Goal: Transaction & Acquisition: Book appointment/travel/reservation

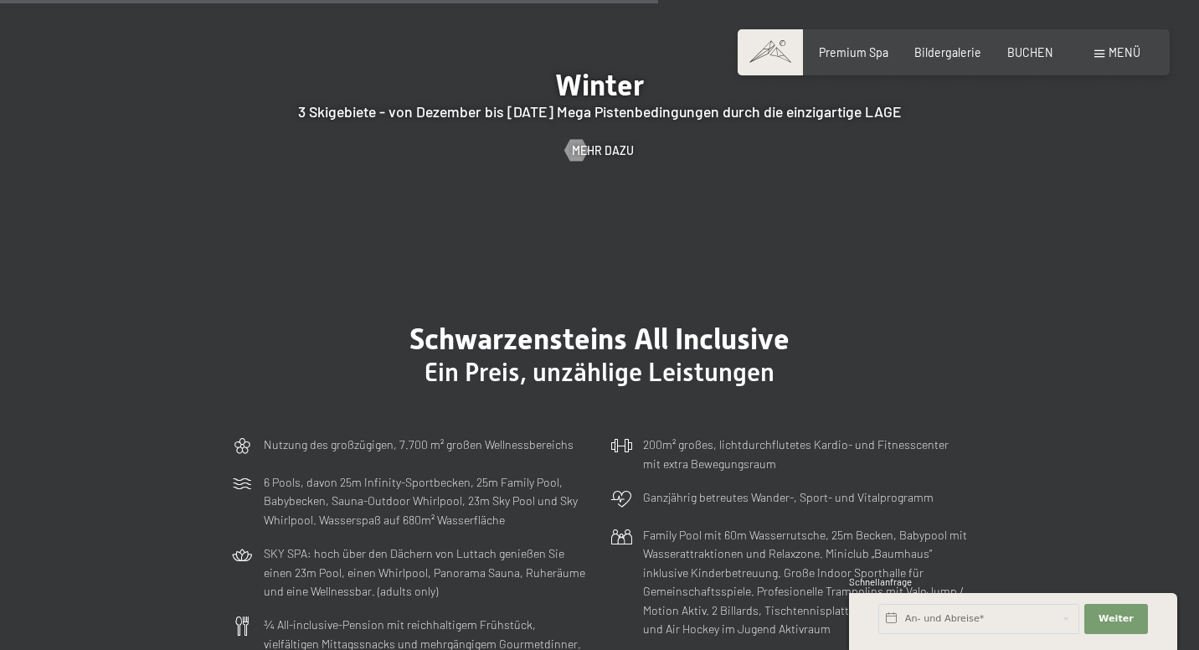
scroll to position [3763, 0]
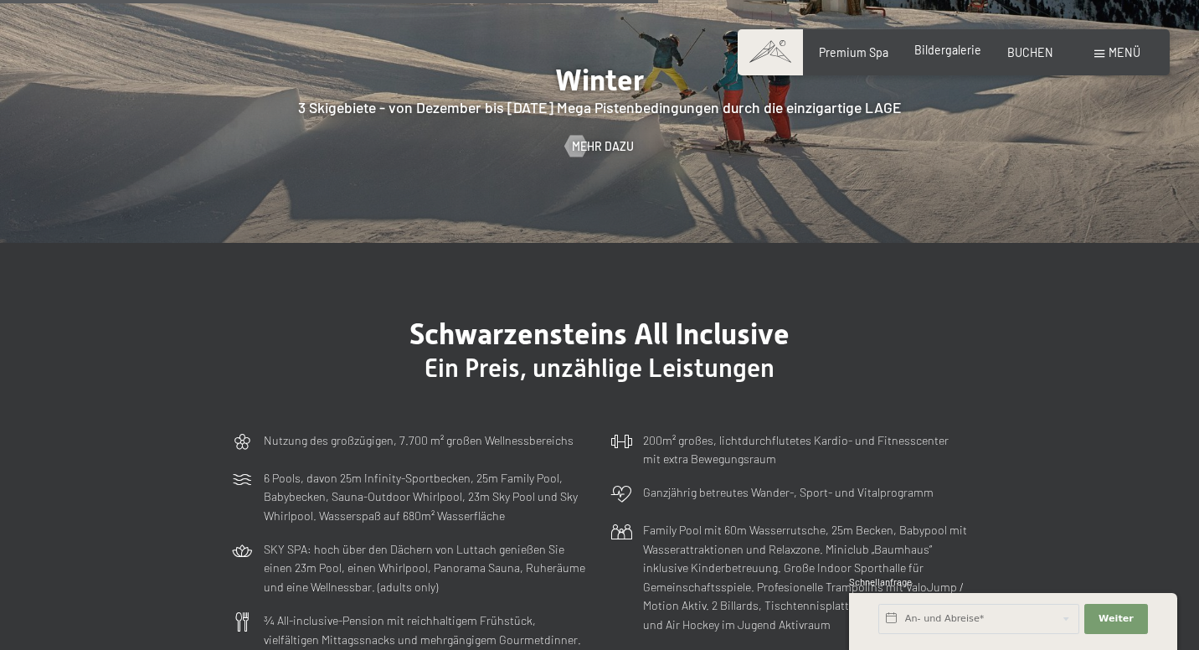
click at [957, 46] on span "Bildergalerie" at bounding box center [948, 50] width 67 height 14
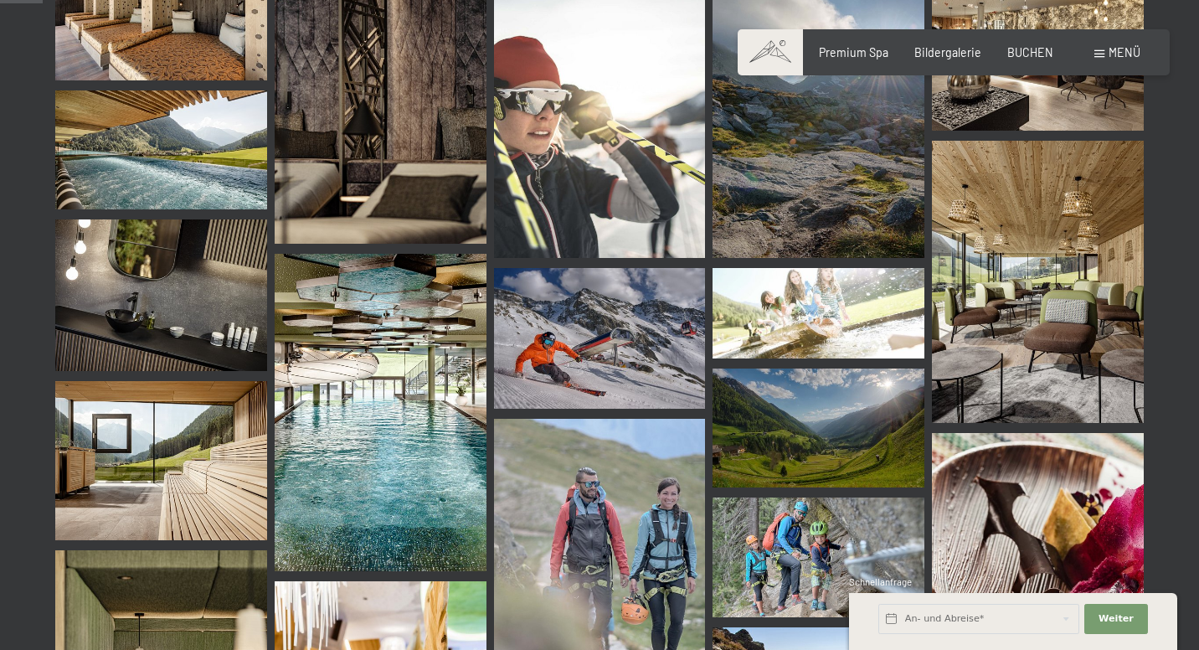
scroll to position [606, 0]
click at [213, 453] on img at bounding box center [161, 459] width 212 height 159
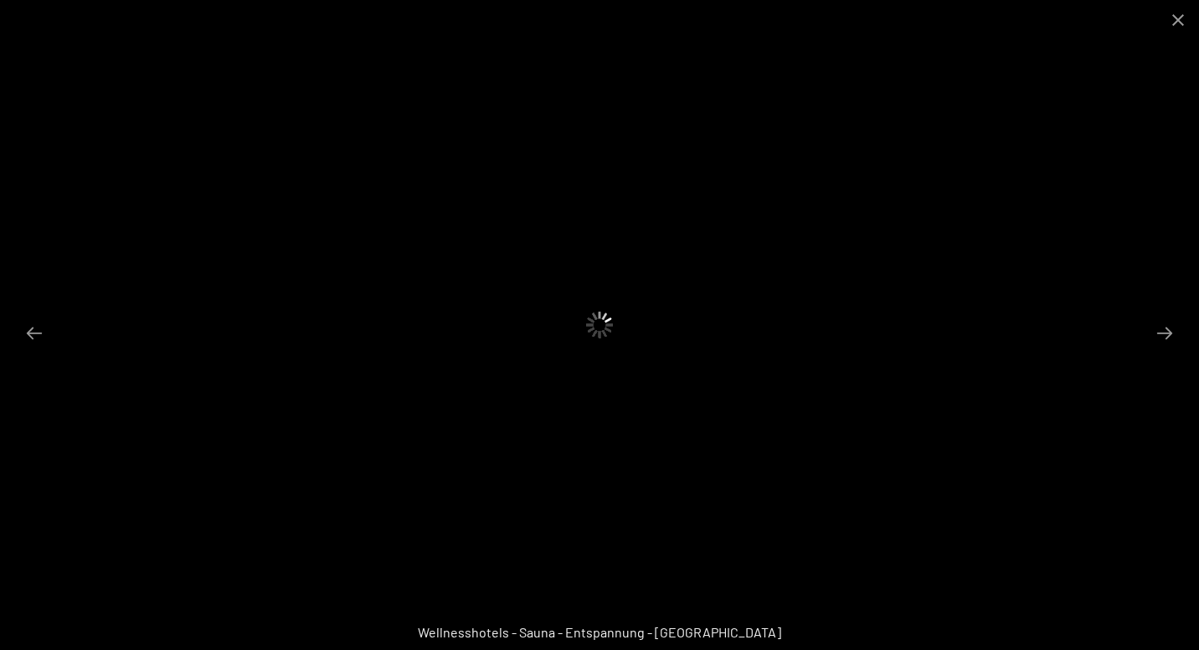
scroll to position [977, 0]
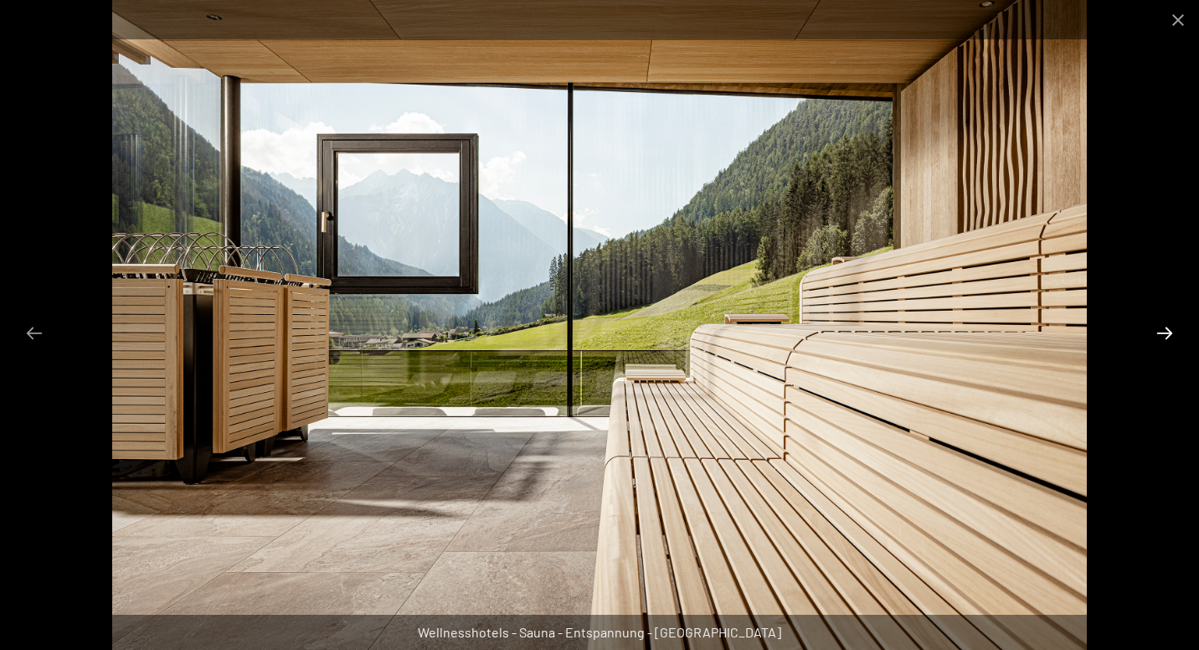
click at [1166, 335] on button "Next slide" at bounding box center [1165, 333] width 35 height 33
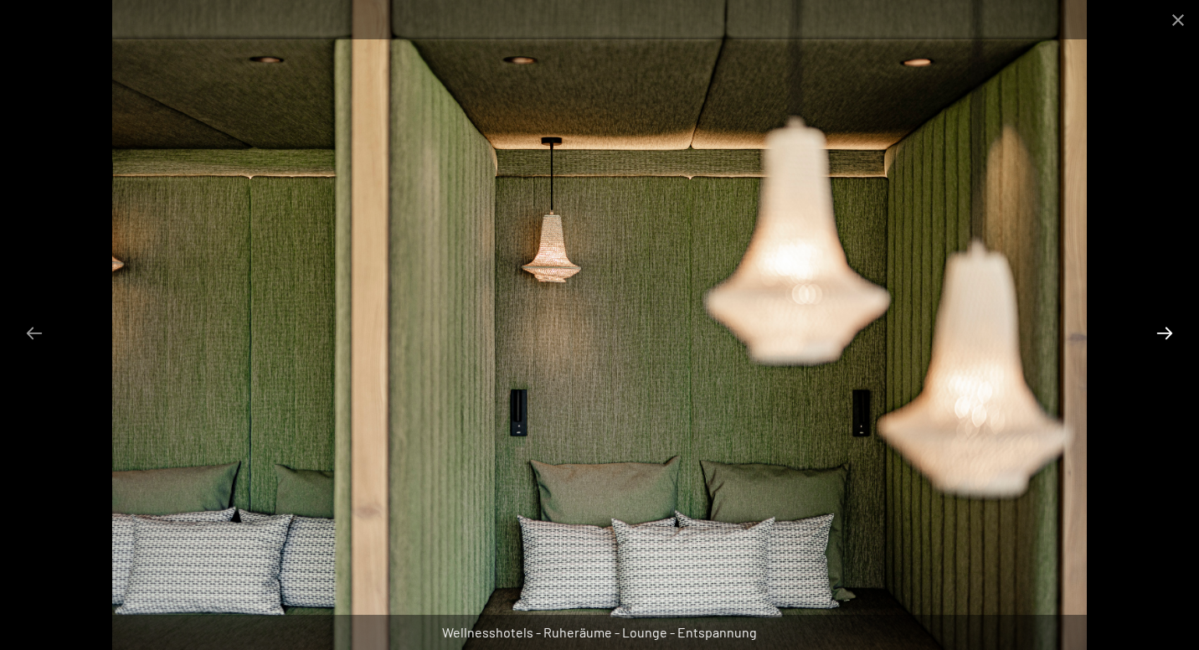
click at [1166, 335] on button "Next slide" at bounding box center [1165, 333] width 35 height 33
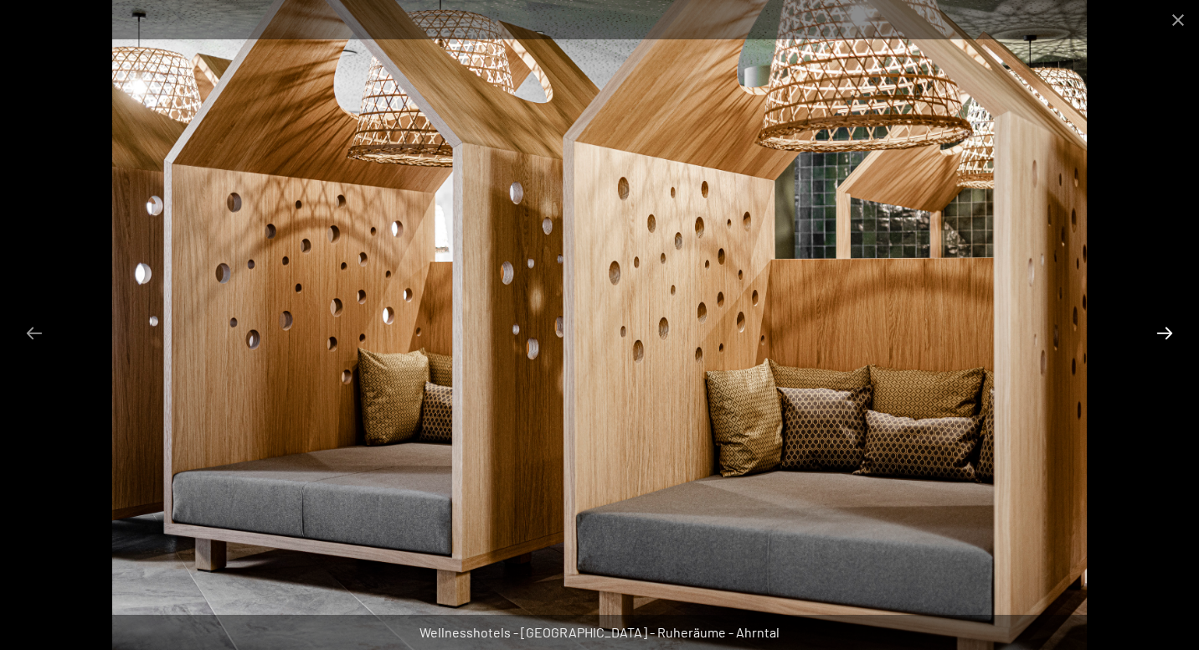
click at [1166, 335] on button "Next slide" at bounding box center [1165, 333] width 35 height 33
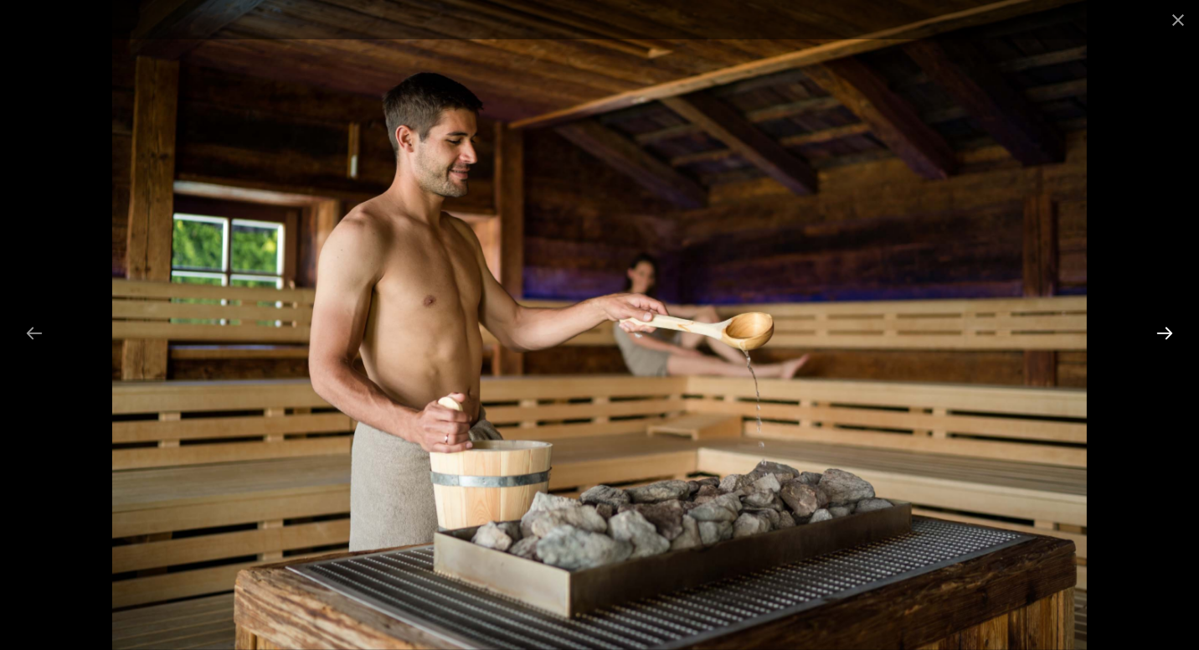
click at [1166, 335] on button "Next slide" at bounding box center [1165, 333] width 35 height 33
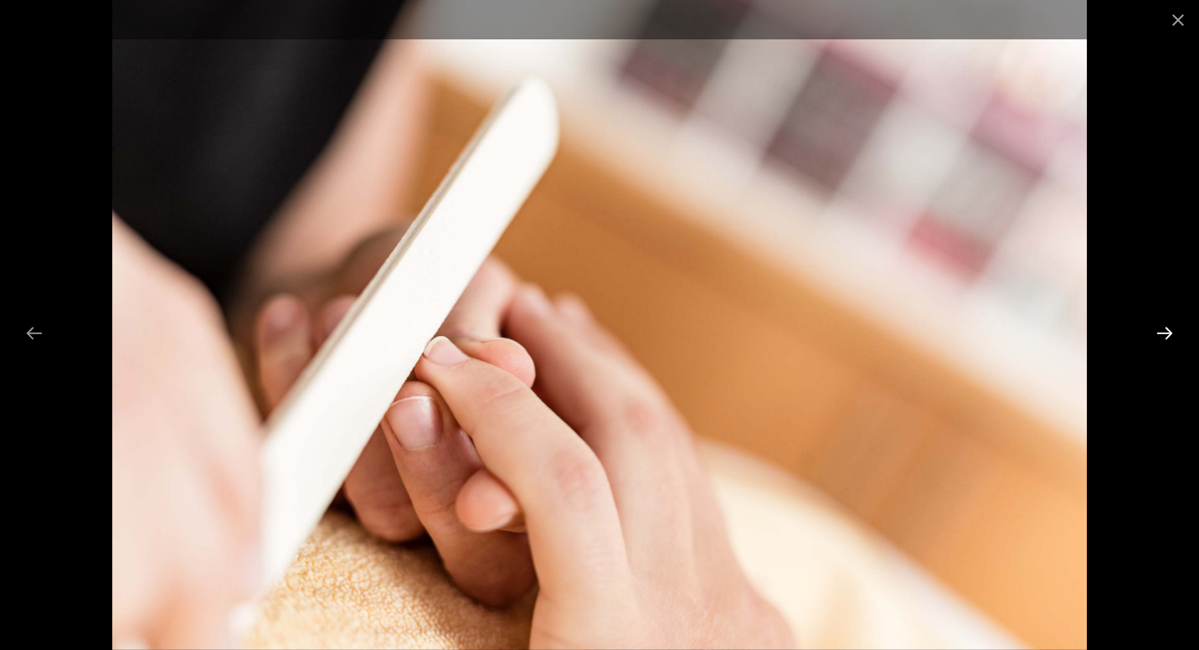
click at [1166, 335] on button "Next slide" at bounding box center [1165, 333] width 35 height 33
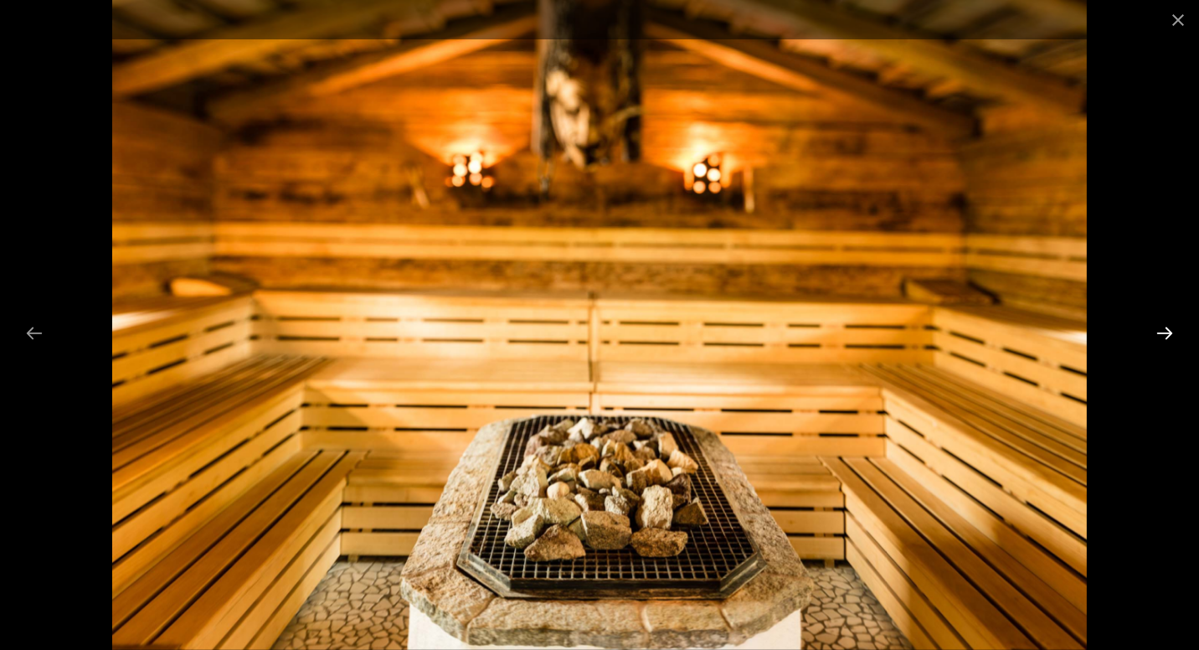
click at [1166, 326] on button "Next slide" at bounding box center [1165, 333] width 35 height 33
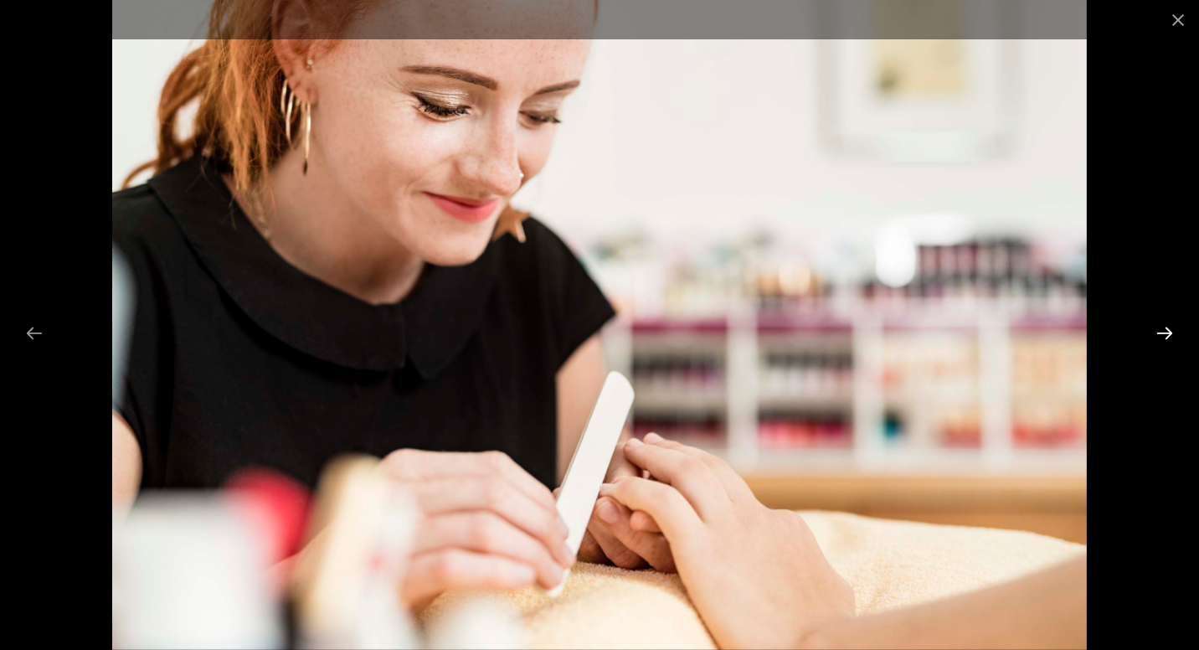
click at [1165, 326] on button "Next slide" at bounding box center [1165, 333] width 35 height 33
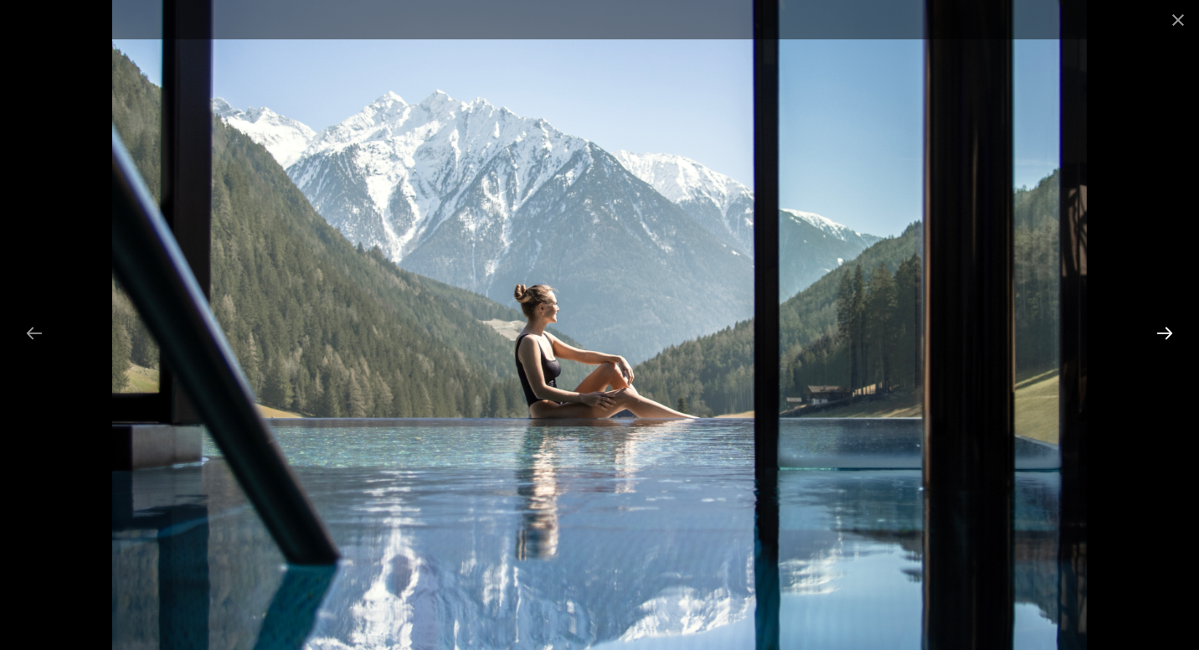
click at [1163, 328] on button "Next slide" at bounding box center [1165, 333] width 35 height 33
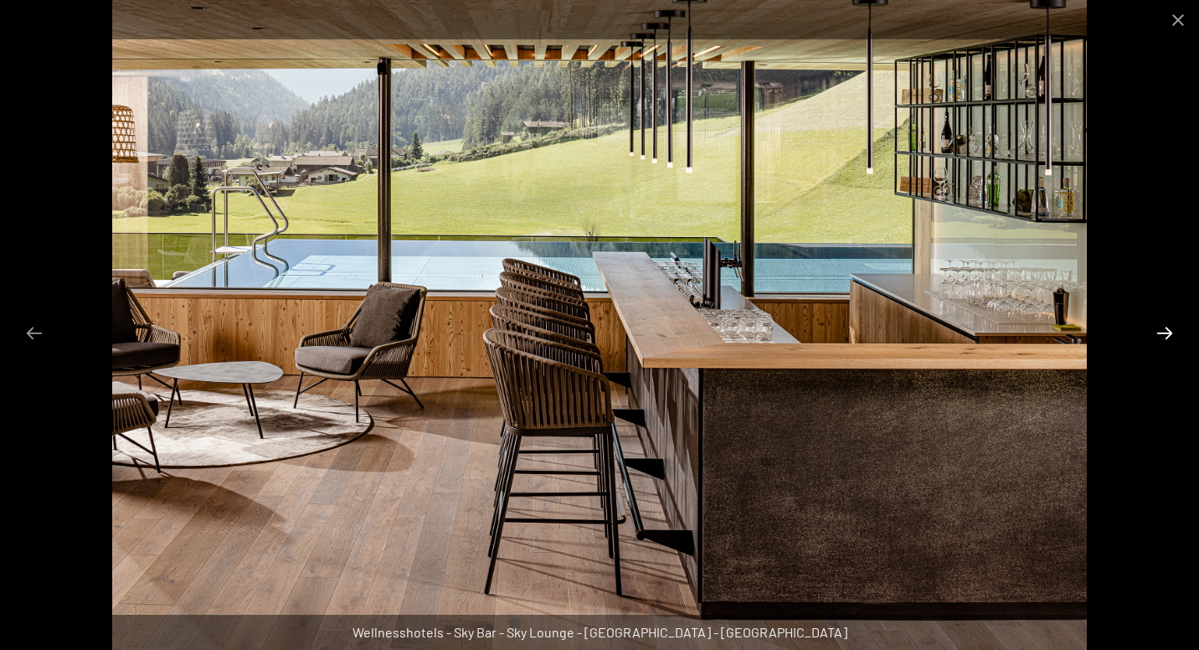
click at [1163, 328] on button "Next slide" at bounding box center [1165, 333] width 35 height 33
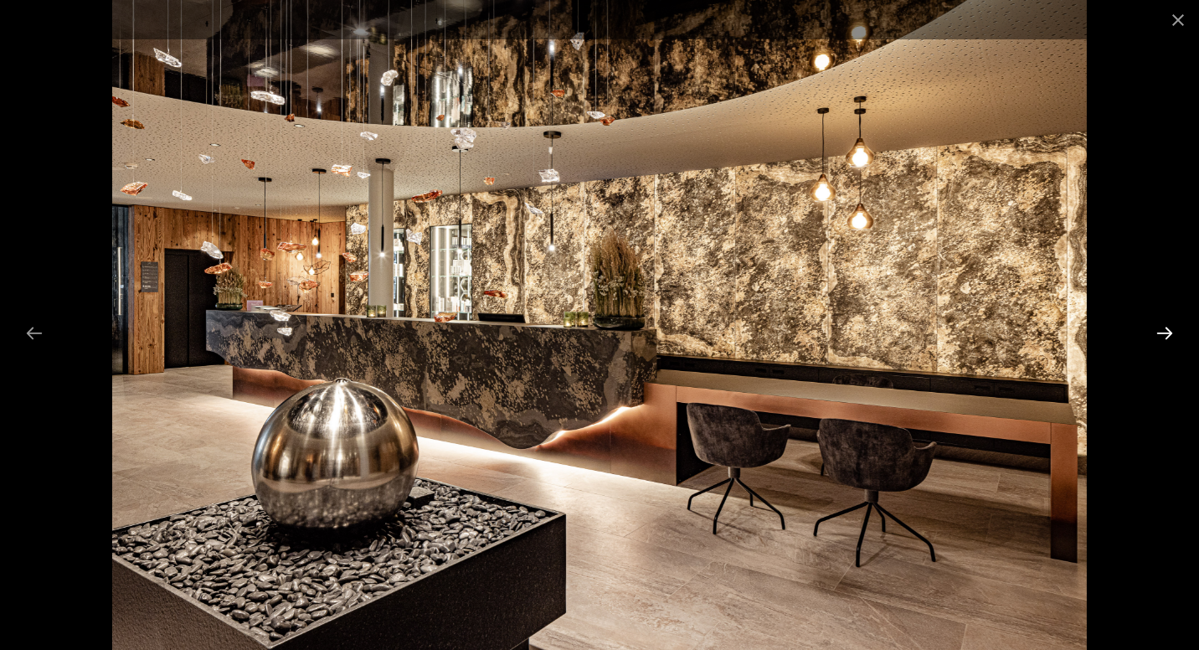
click at [1163, 328] on button "Next slide" at bounding box center [1165, 333] width 35 height 33
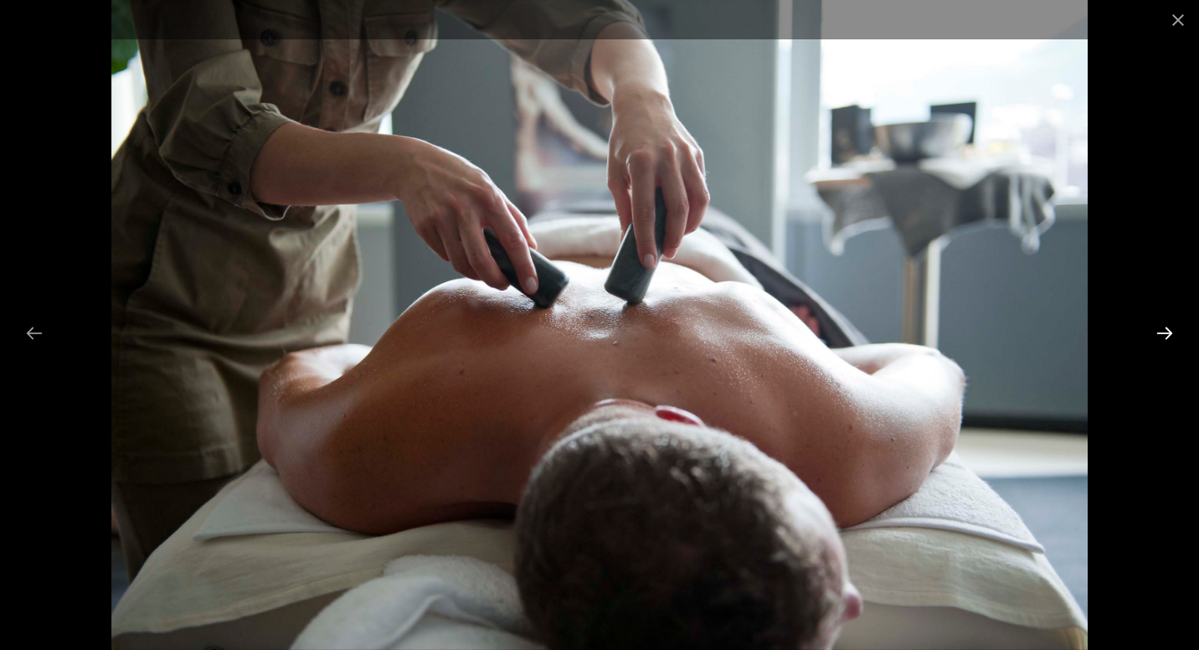
click at [1163, 328] on button "Next slide" at bounding box center [1165, 333] width 35 height 33
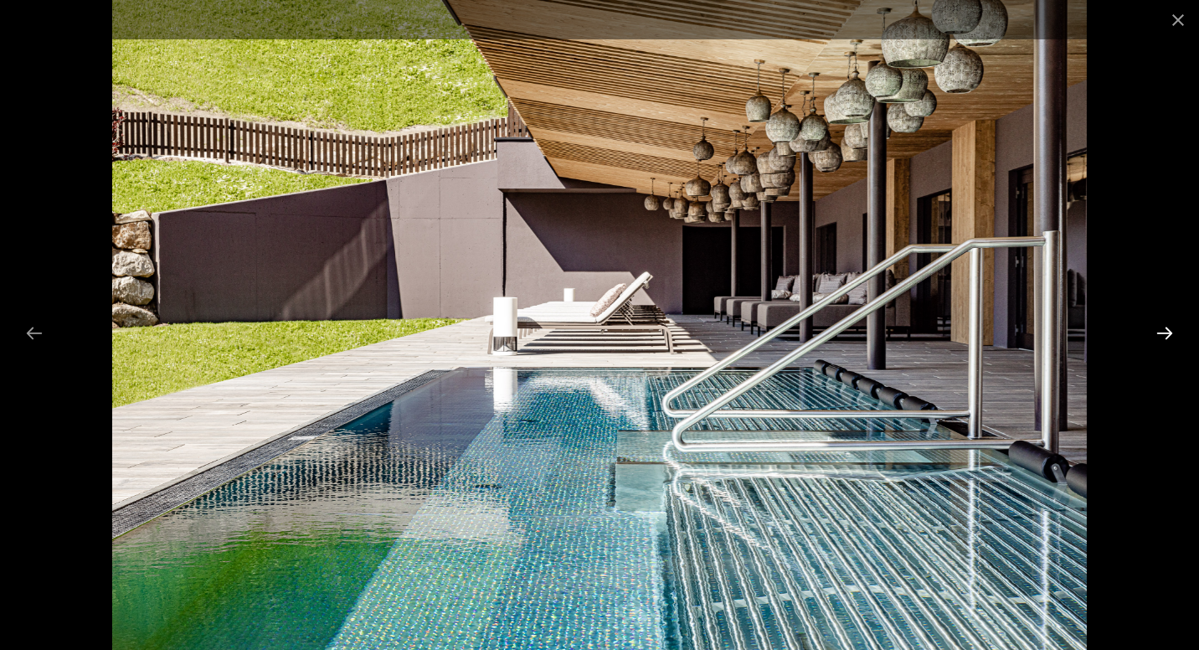
click at [1163, 328] on button "Next slide" at bounding box center [1165, 333] width 35 height 33
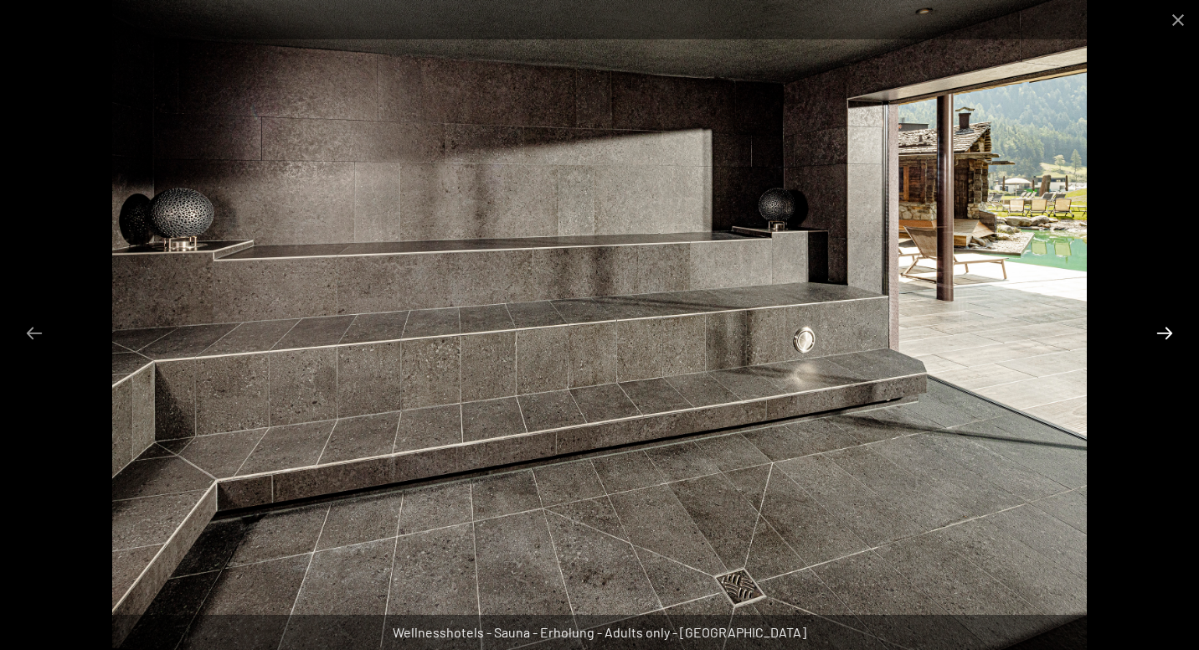
click at [1163, 328] on button "Next slide" at bounding box center [1165, 333] width 35 height 33
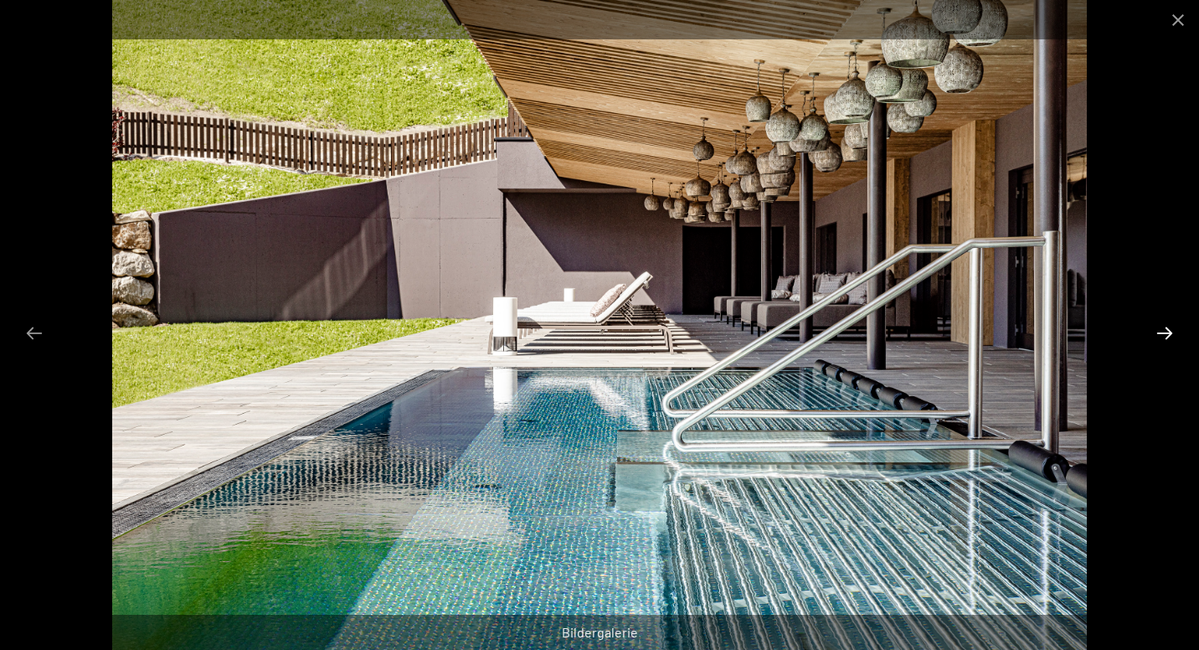
click at [1163, 328] on button "Next slide" at bounding box center [1165, 333] width 35 height 33
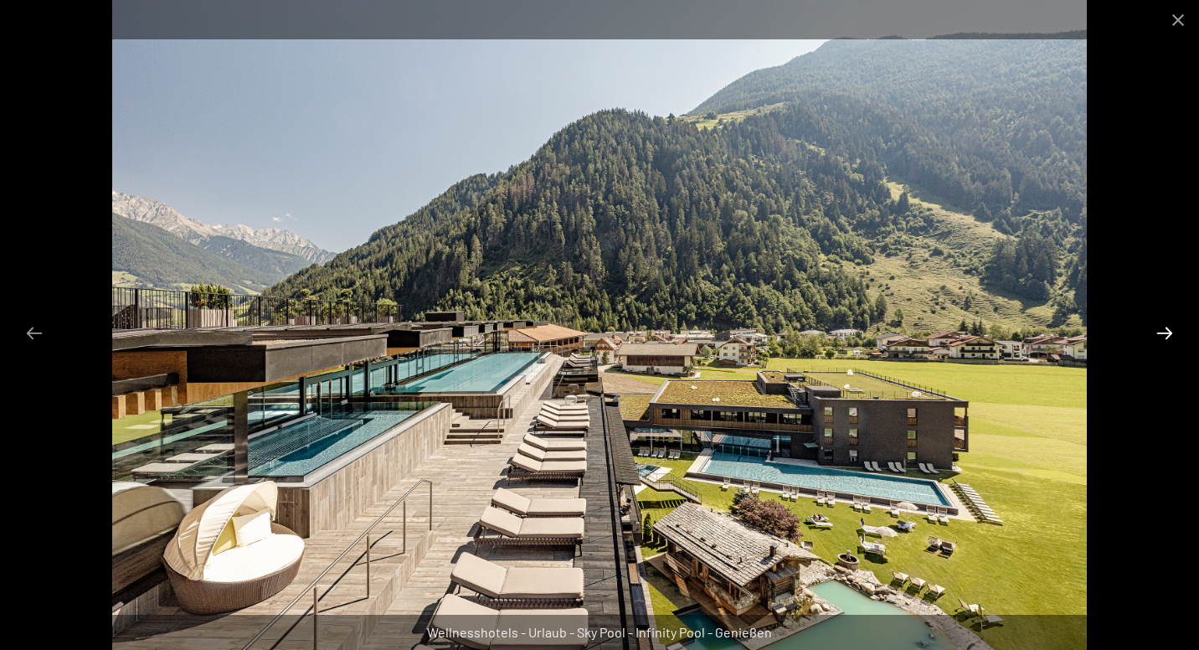
click at [1160, 333] on button "Next slide" at bounding box center [1165, 333] width 35 height 33
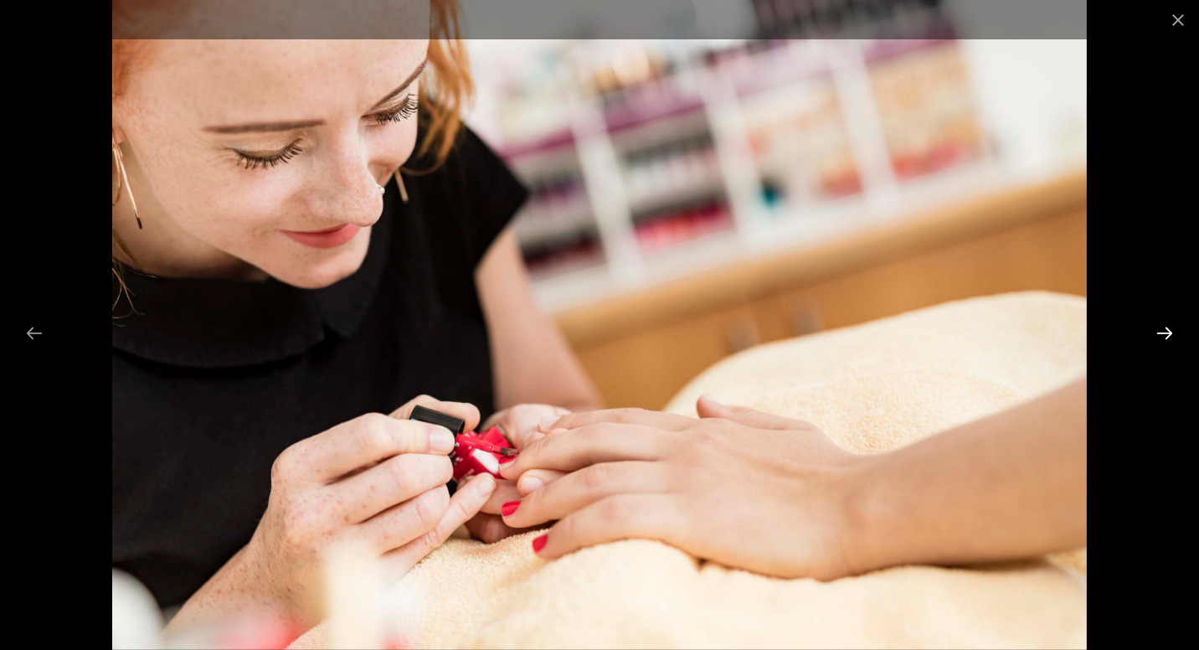
click at [1160, 333] on button "Next slide" at bounding box center [1165, 333] width 35 height 33
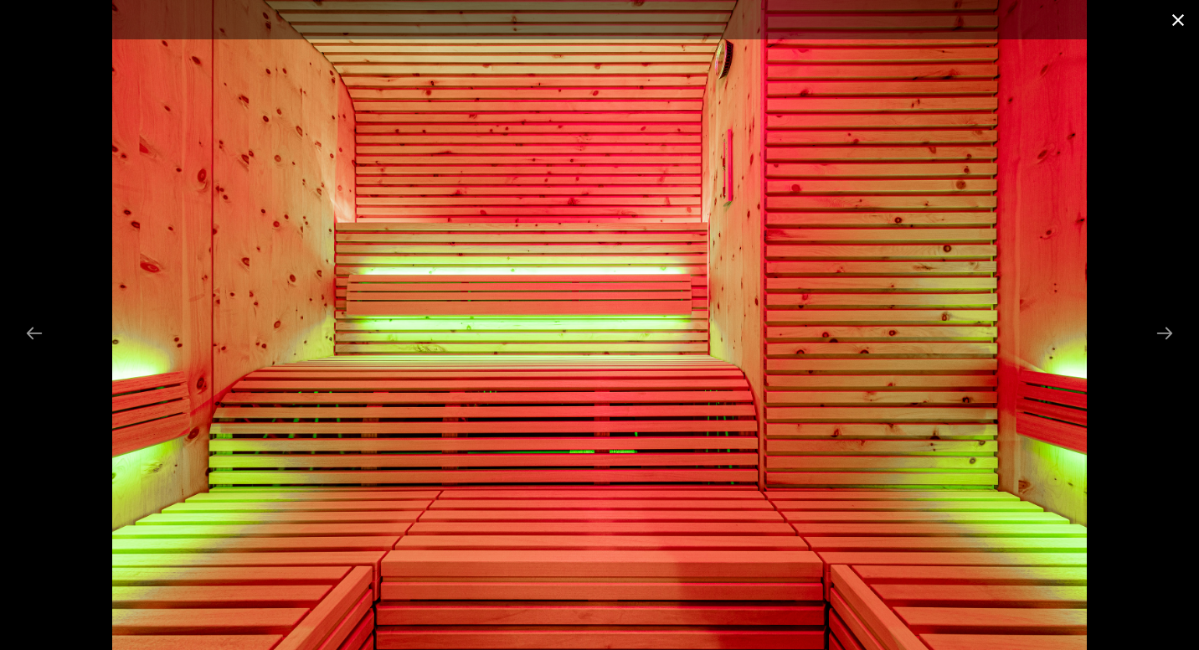
click at [1169, 21] on button "Close gallery" at bounding box center [1179, 19] width 42 height 39
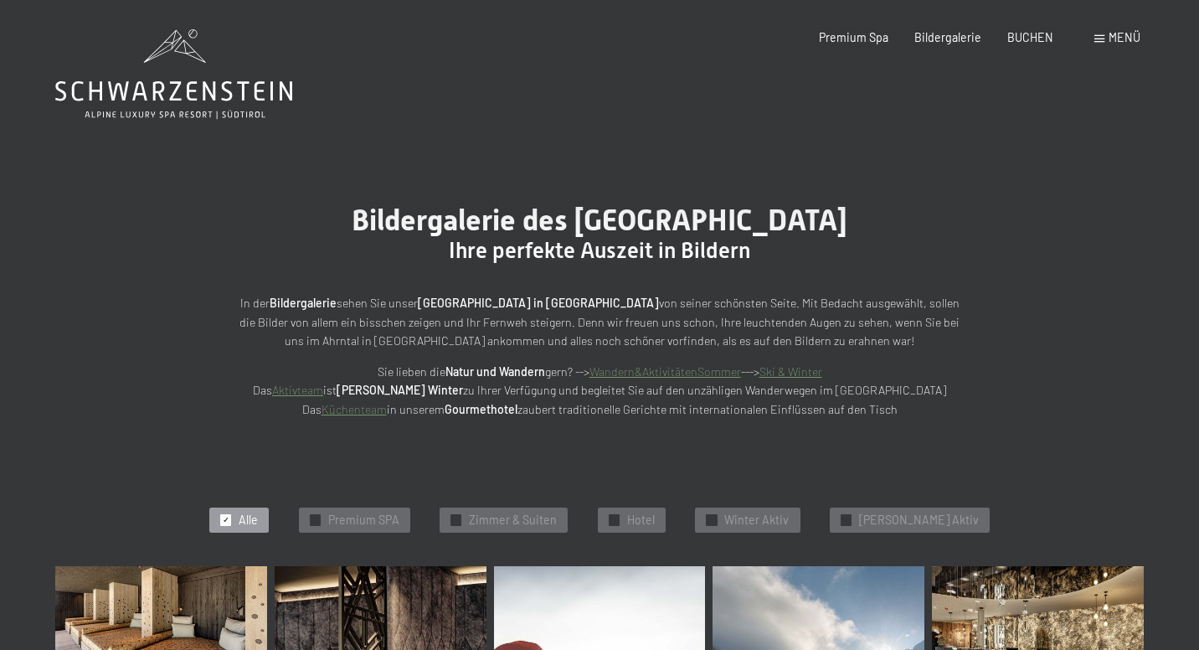
scroll to position [0, 0]
click at [1031, 39] on span "BUCHEN" at bounding box center [1031, 35] width 46 height 14
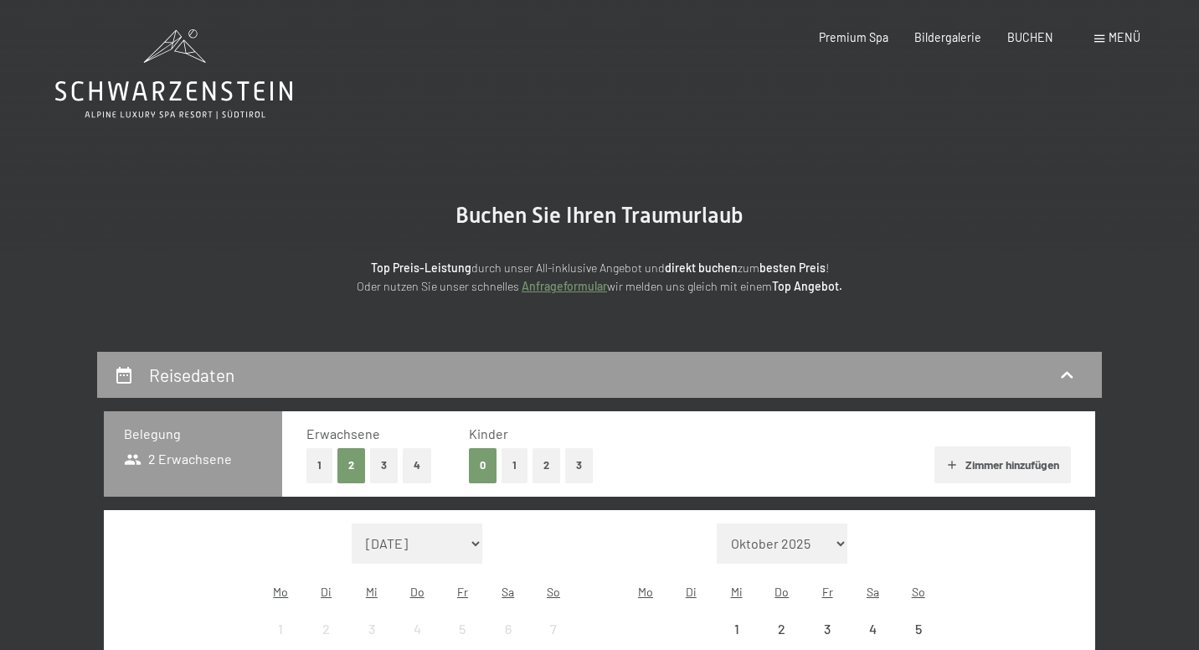
click at [1031, 38] on span "BUCHEN" at bounding box center [1031, 37] width 46 height 14
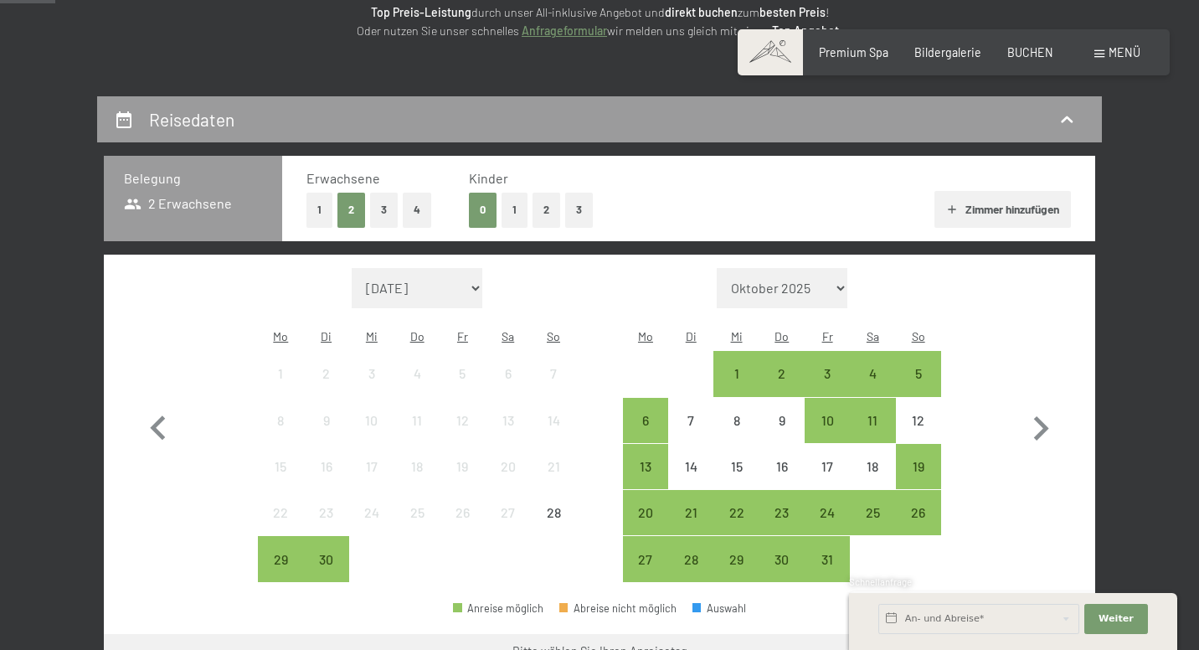
scroll to position [257, 0]
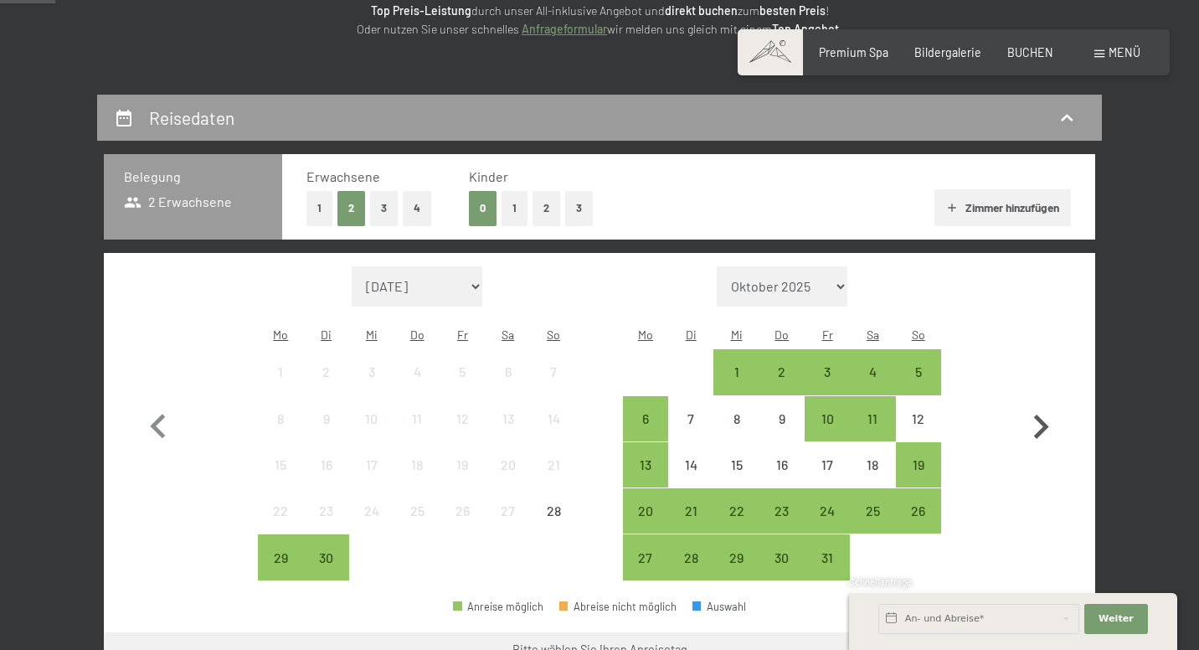
click at [1035, 419] on icon "button" at bounding box center [1041, 427] width 49 height 49
select select "2025-10-01"
select select "2025-11-01"
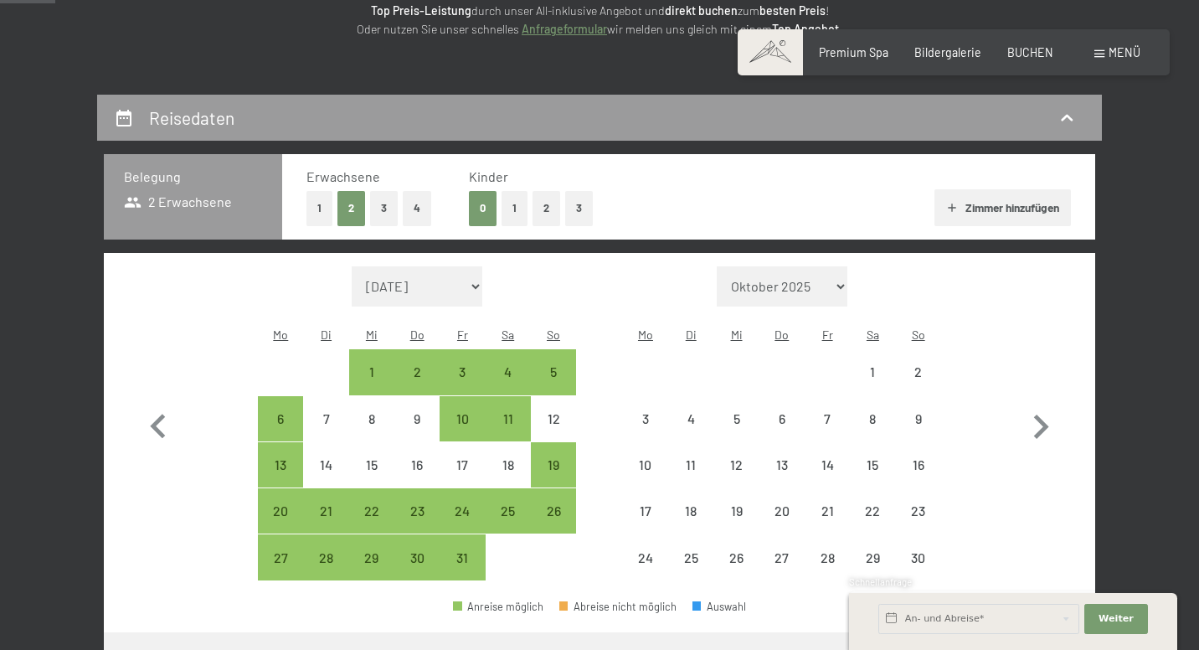
select select "2025-10-01"
select select "2025-11-01"
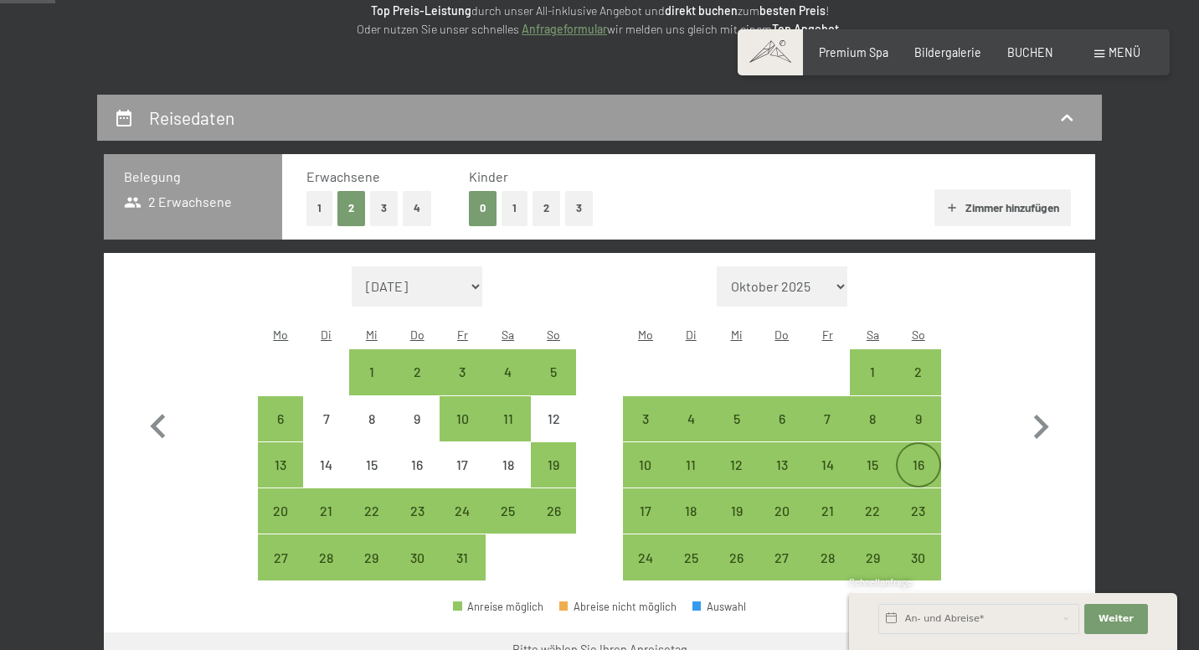
click at [920, 458] on div "16" at bounding box center [919, 479] width 42 height 42
select select "2025-10-01"
select select "2025-11-01"
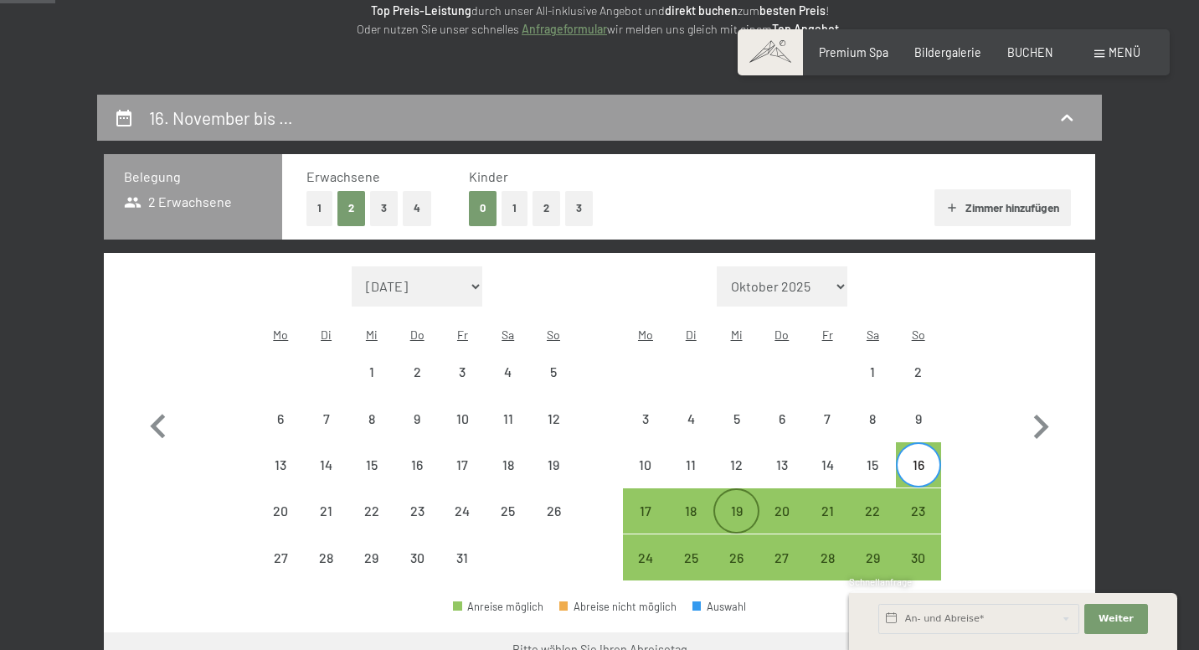
click at [736, 504] on div "19" at bounding box center [736, 525] width 42 height 42
select select "2025-10-01"
select select "2025-11-01"
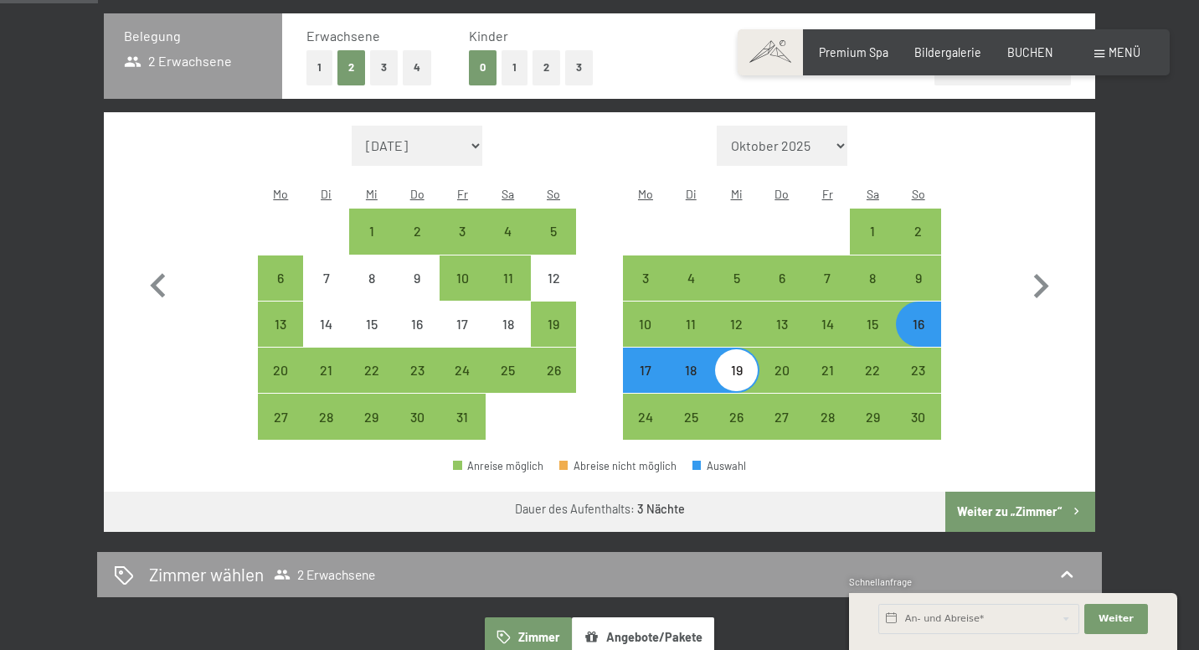
scroll to position [400, 0]
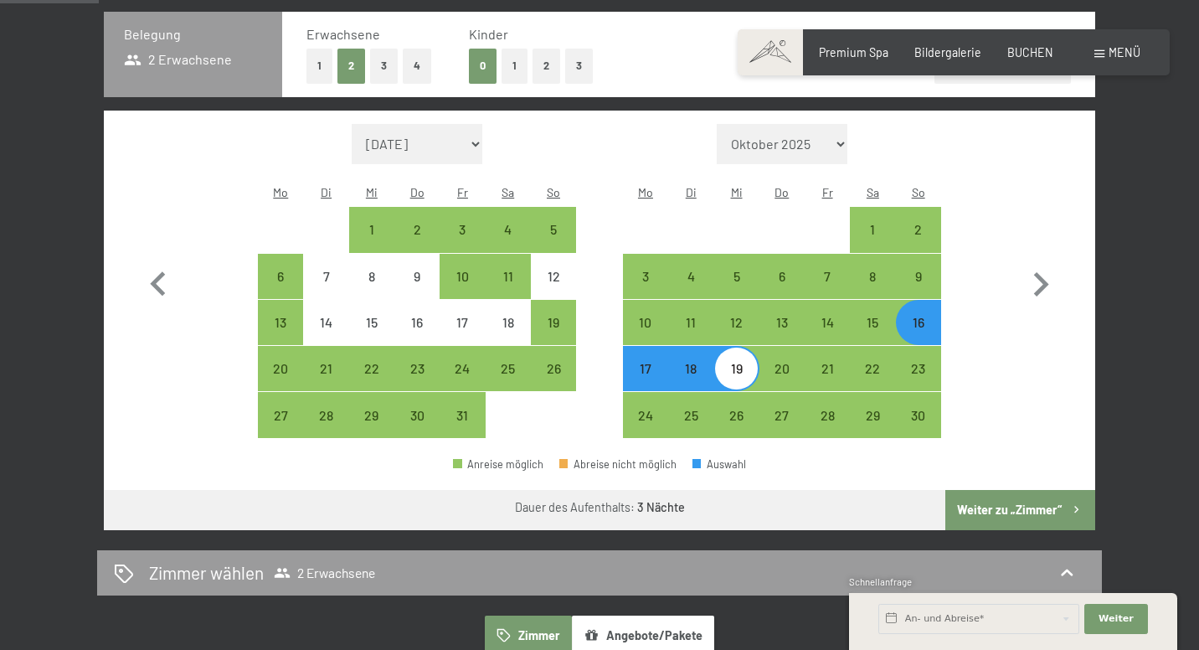
click at [996, 490] on button "Weiter zu „Zimmer“" at bounding box center [1021, 510] width 150 height 40
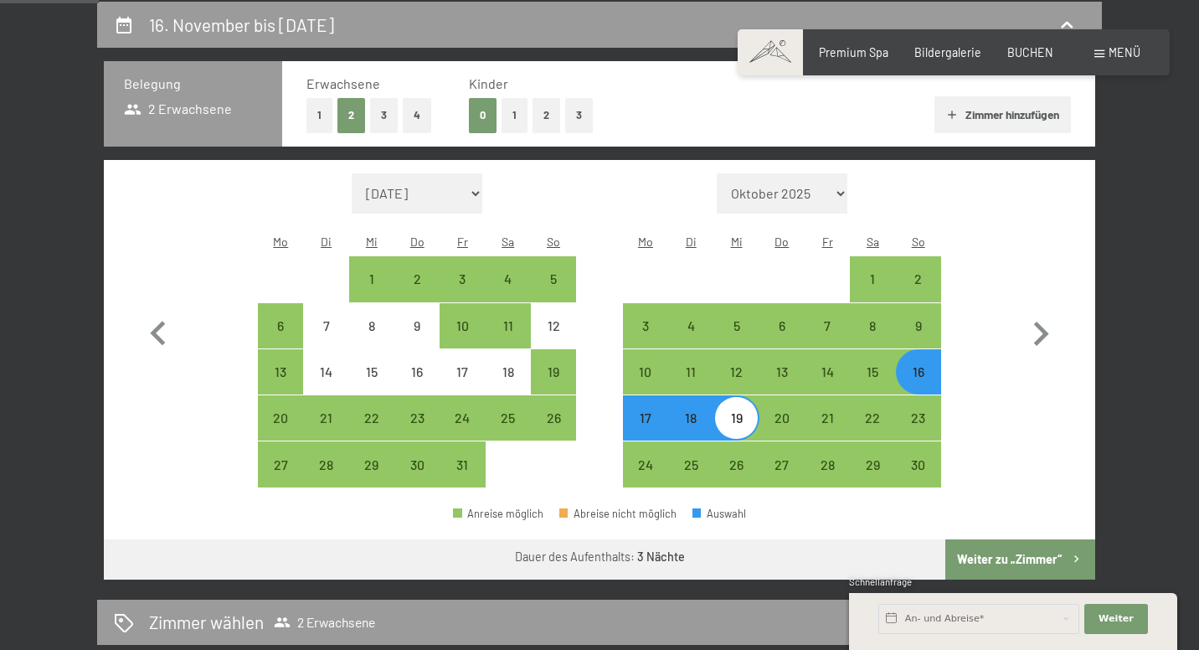
select select "2025-10-01"
select select "2025-11-01"
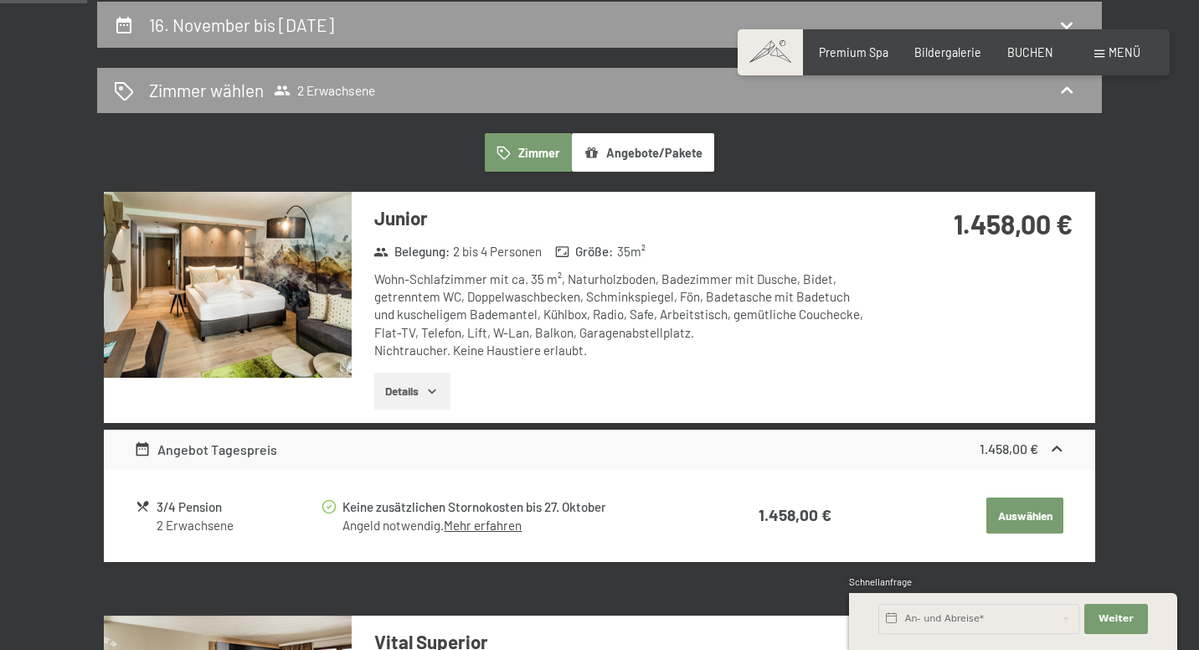
click at [305, 333] on img at bounding box center [228, 285] width 248 height 186
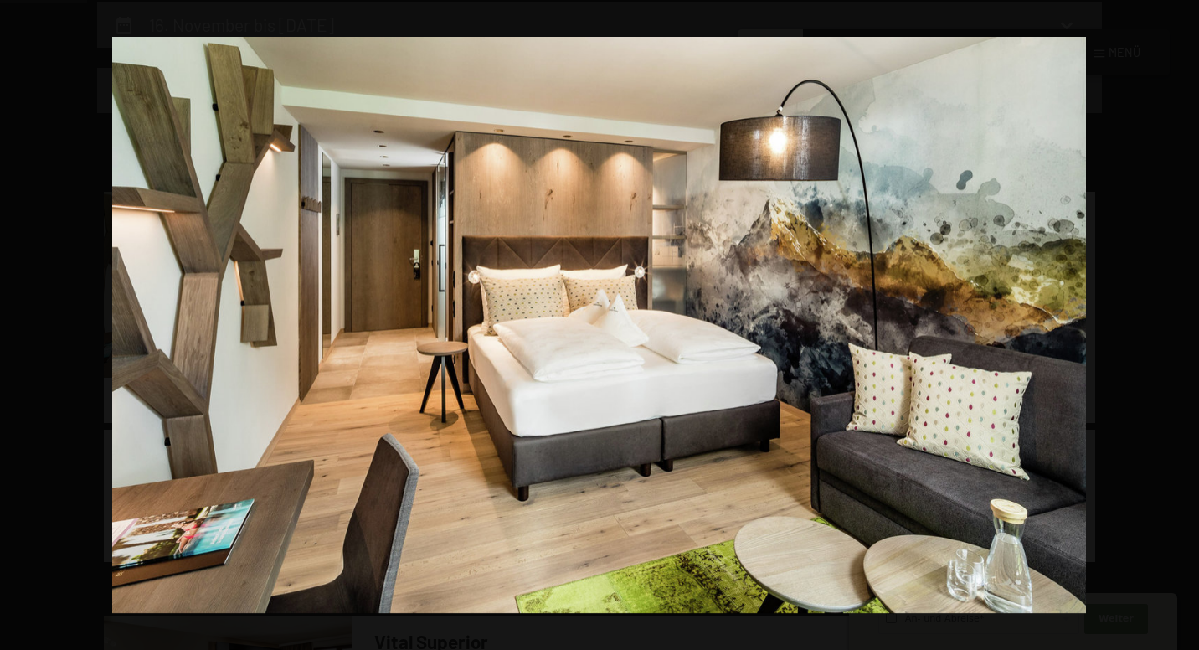
click at [1176, 323] on button "button" at bounding box center [1170, 325] width 59 height 84
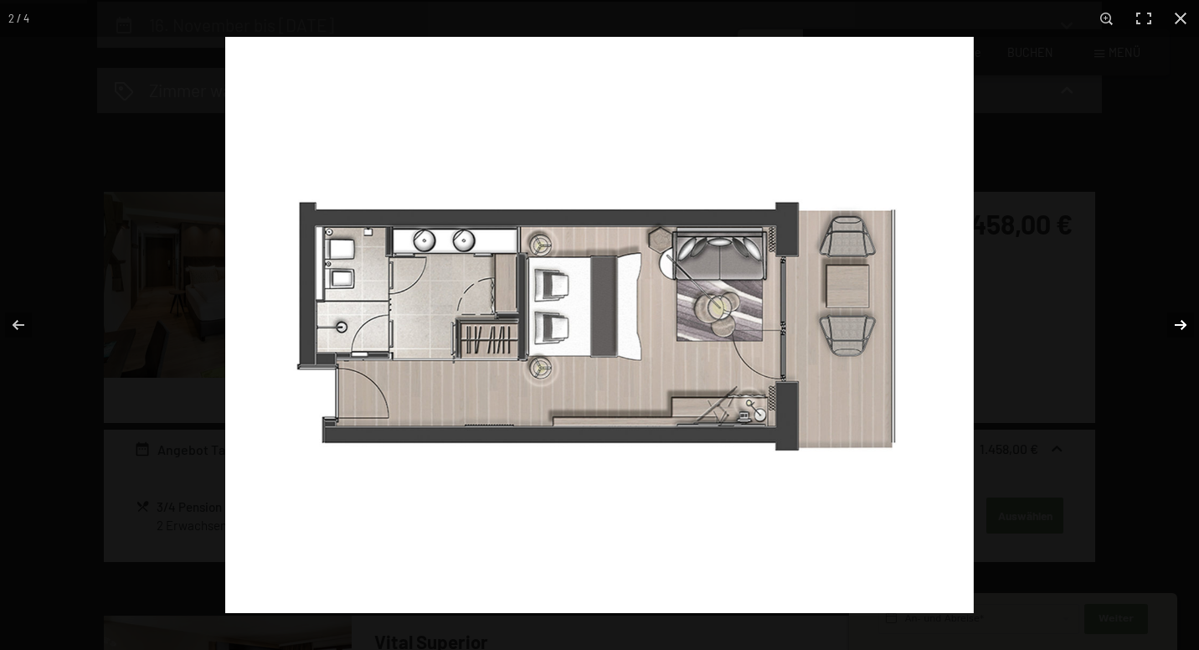
click at [1176, 323] on button "button" at bounding box center [1170, 325] width 59 height 84
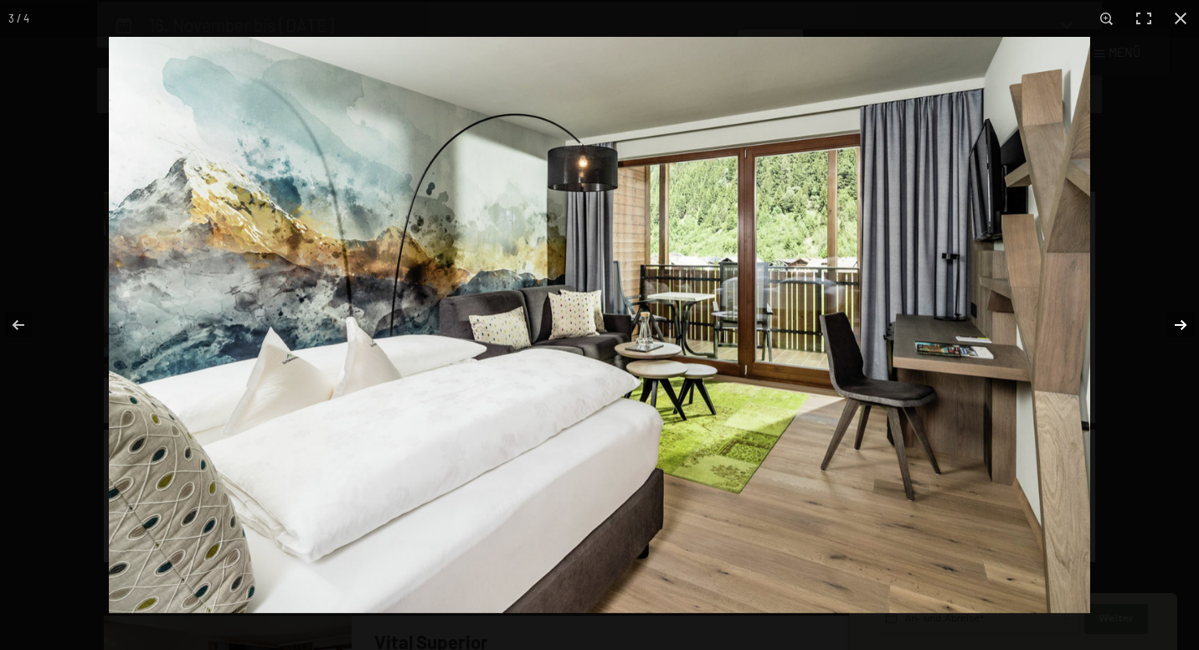
click at [1176, 323] on button "button" at bounding box center [1170, 325] width 59 height 84
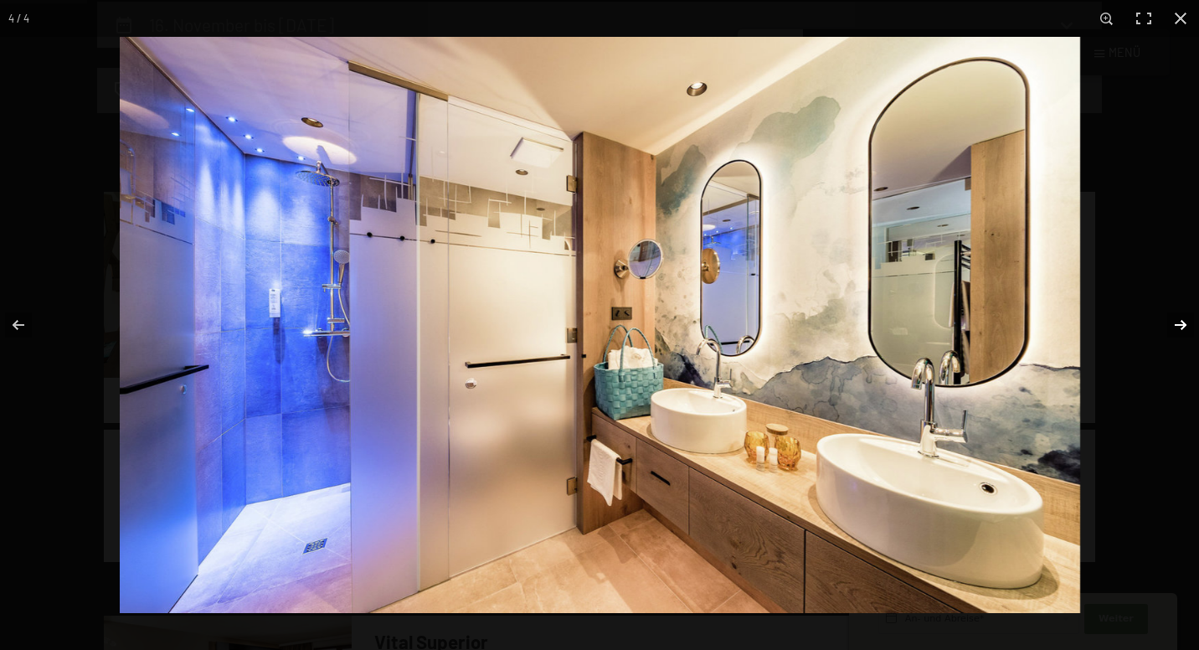
click at [1176, 323] on button "button" at bounding box center [1170, 325] width 59 height 84
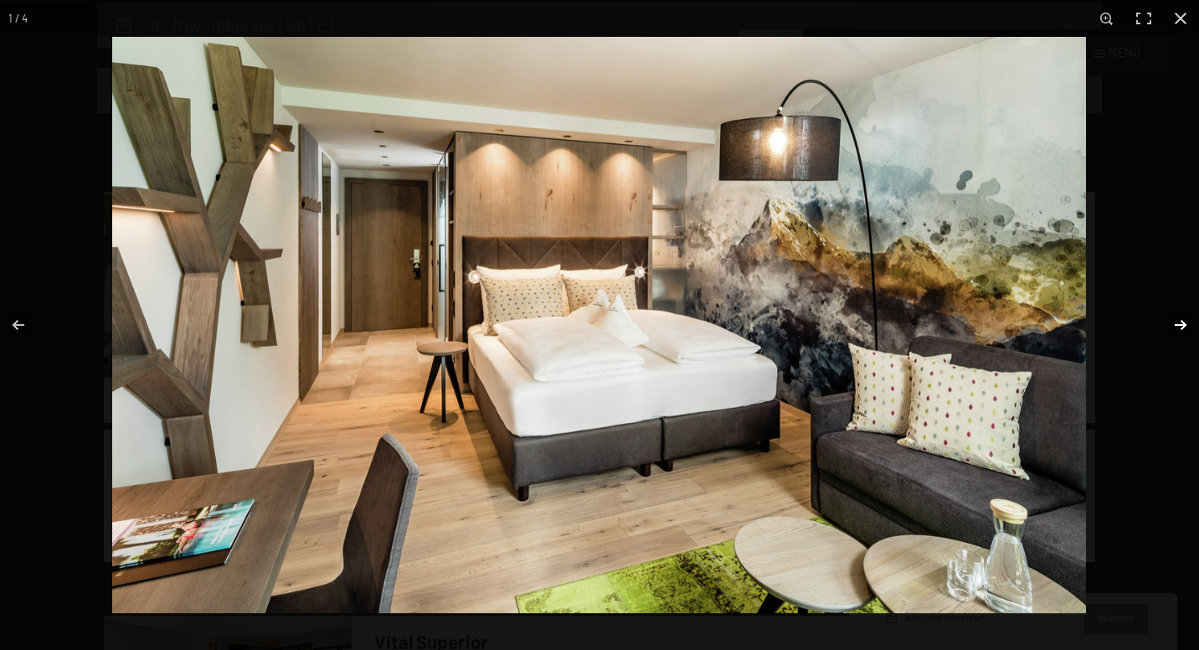
click at [1176, 323] on button "button" at bounding box center [1170, 325] width 59 height 84
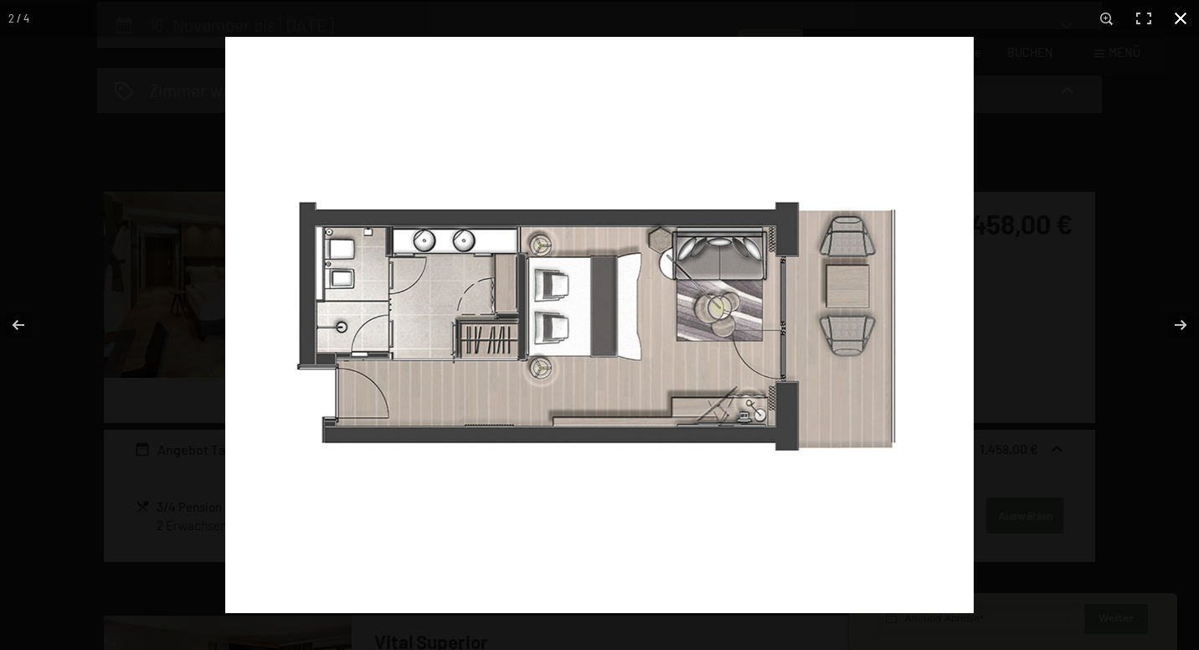
click at [1177, 17] on button "button" at bounding box center [1181, 18] width 37 height 37
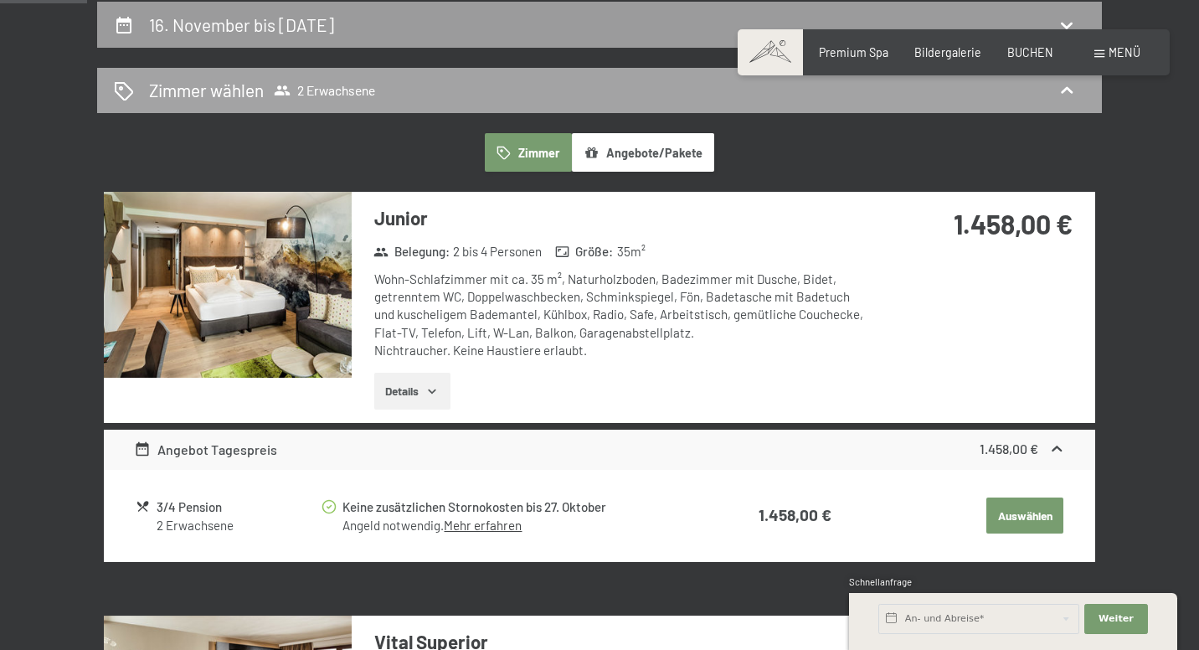
click at [287, 84] on icon at bounding box center [282, 90] width 17 height 17
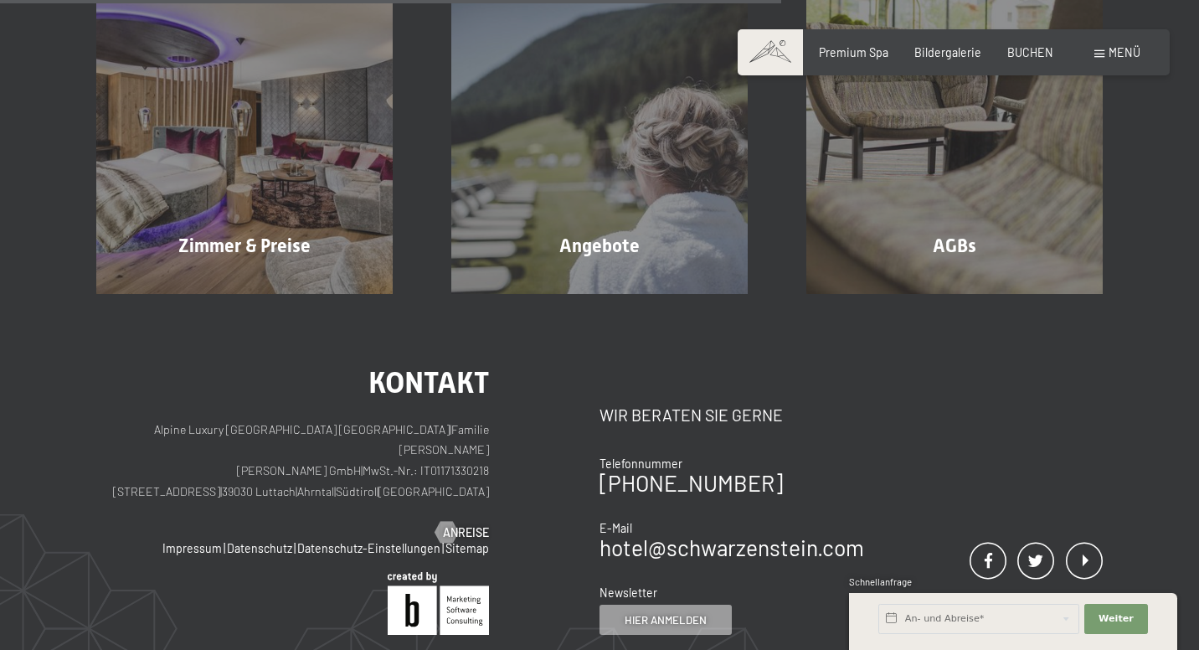
scroll to position [716, 0]
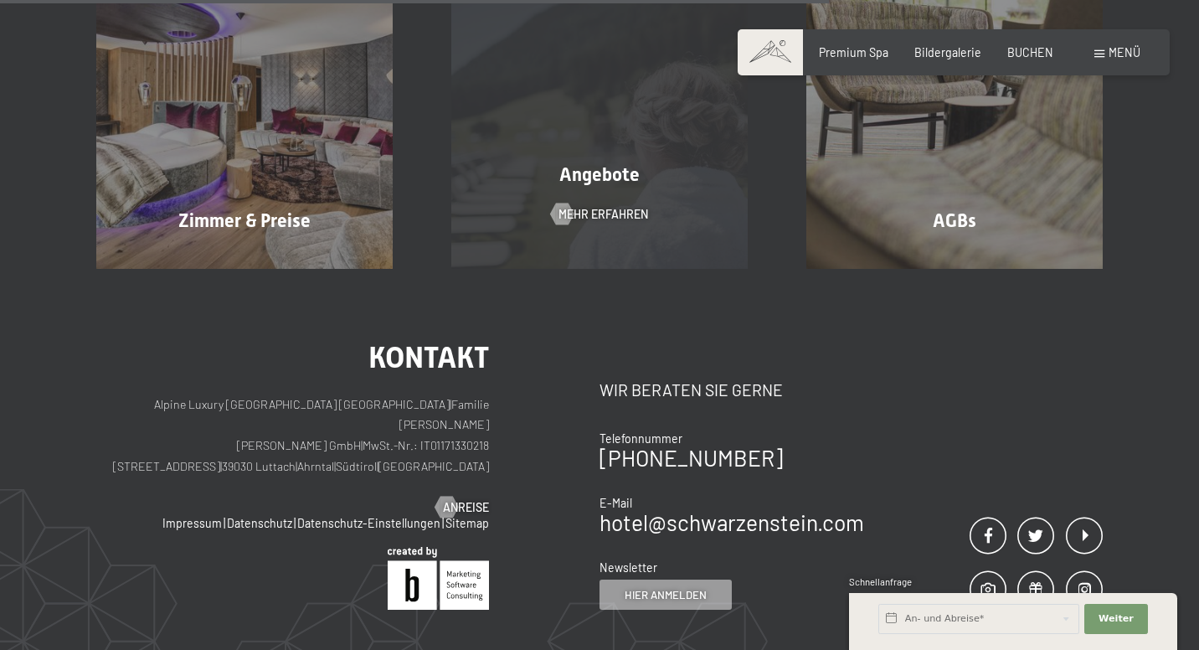
click at [494, 139] on div "Angebote Mehr erfahren" at bounding box center [599, 121] width 355 height 296
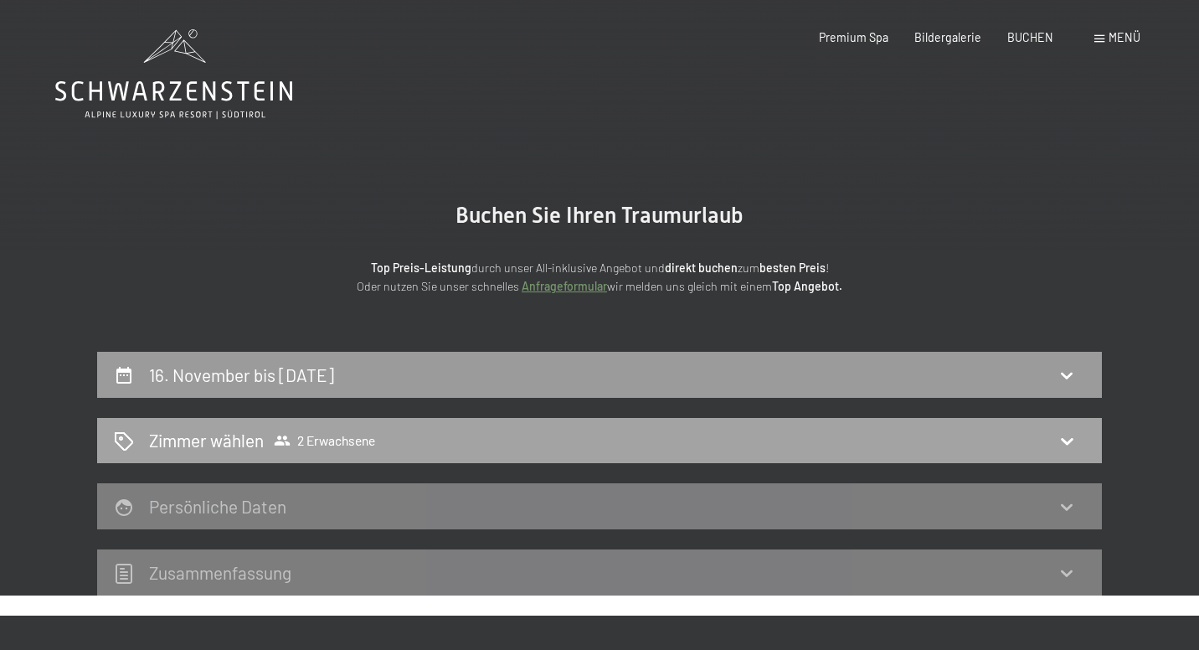
click at [1057, 436] on div "Zimmer wählen 2 Erwachsene" at bounding box center [600, 440] width 972 height 24
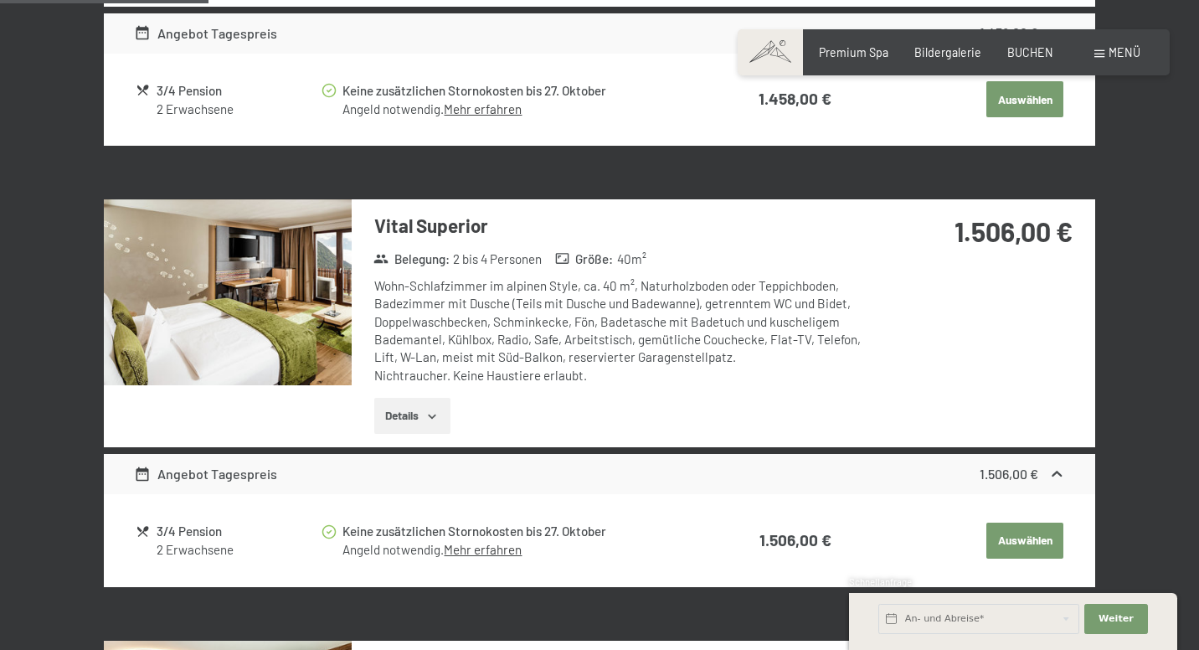
scroll to position [767, 0]
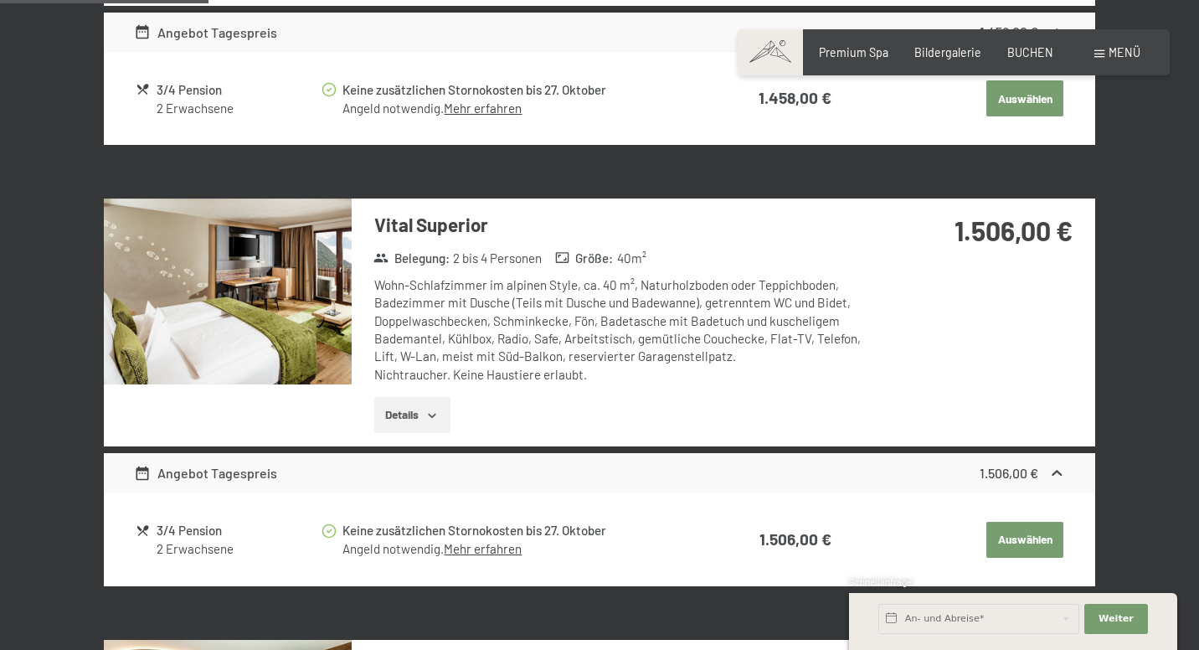
click at [181, 540] on div "2 Erwachsene" at bounding box center [238, 549] width 163 height 18
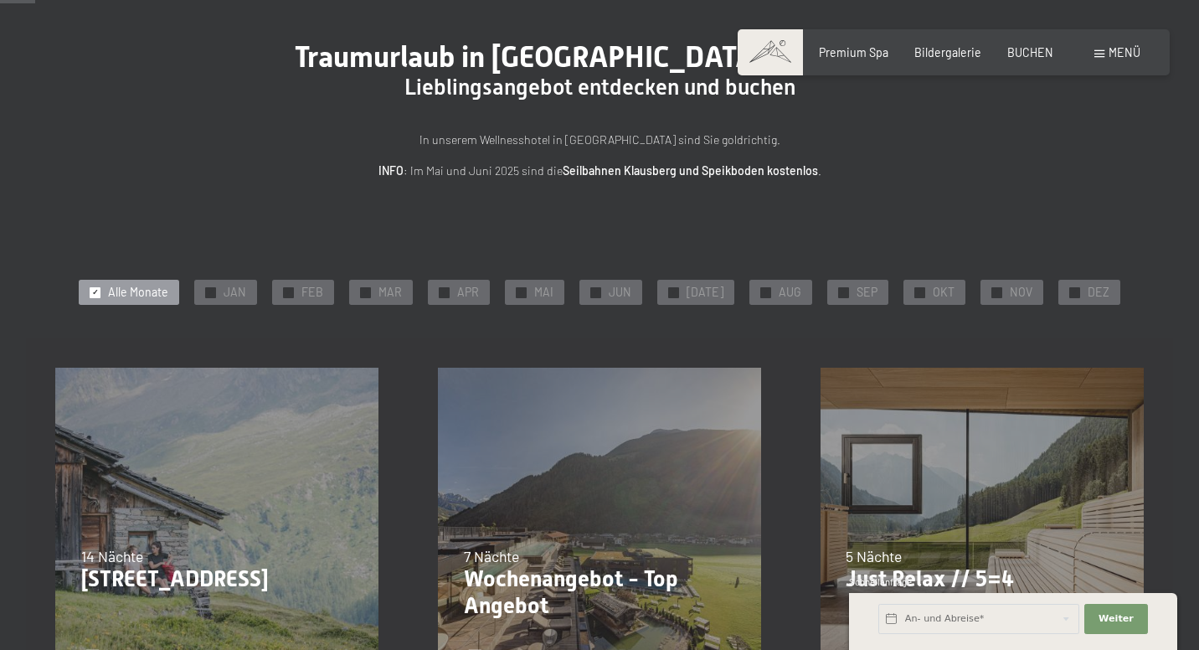
scroll to position [92, 0]
